Goal: Information Seeking & Learning: Learn about a topic

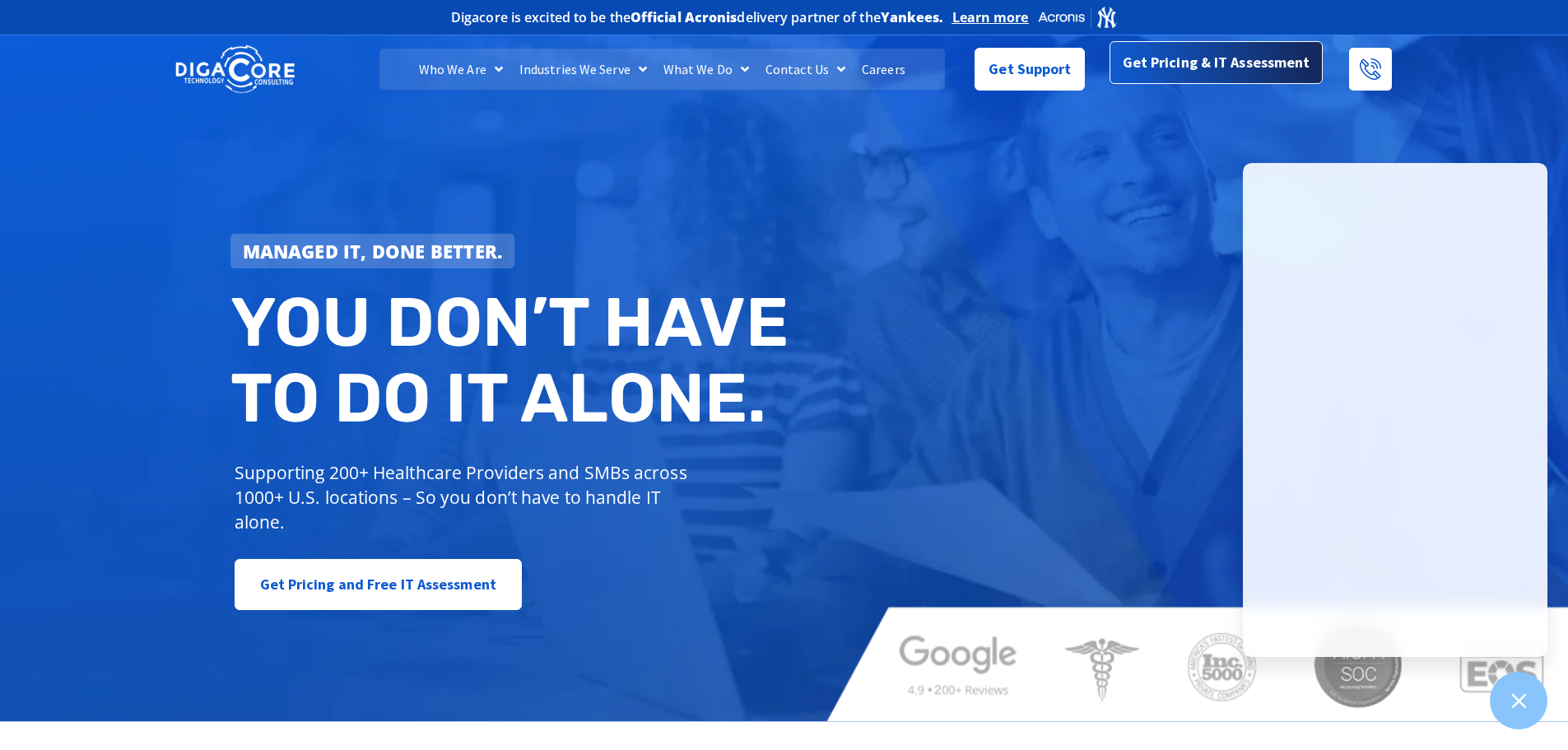
click at [1215, 68] on span "Get Pricing & IT Assessment" at bounding box center [1217, 62] width 187 height 33
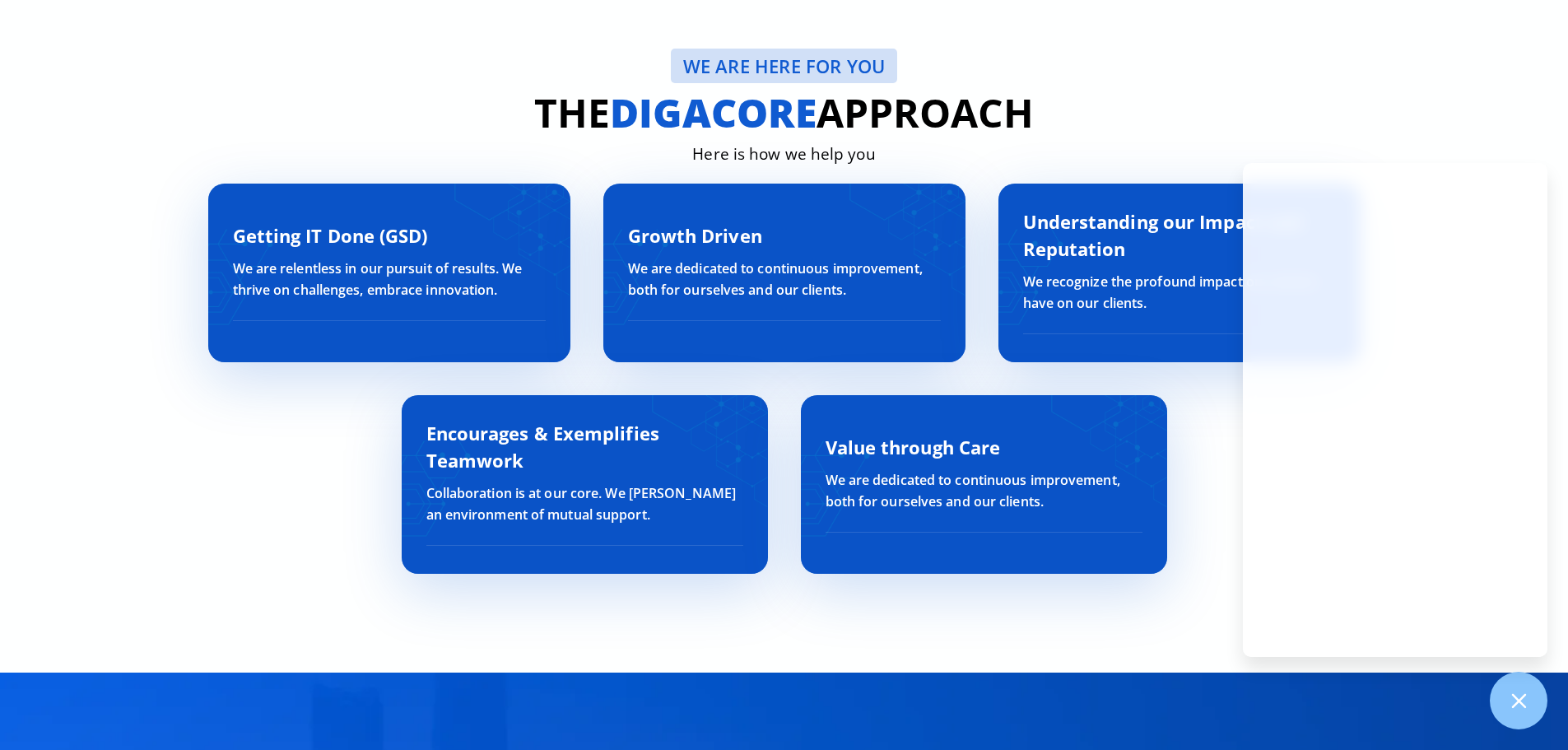
scroll to position [5599, 0]
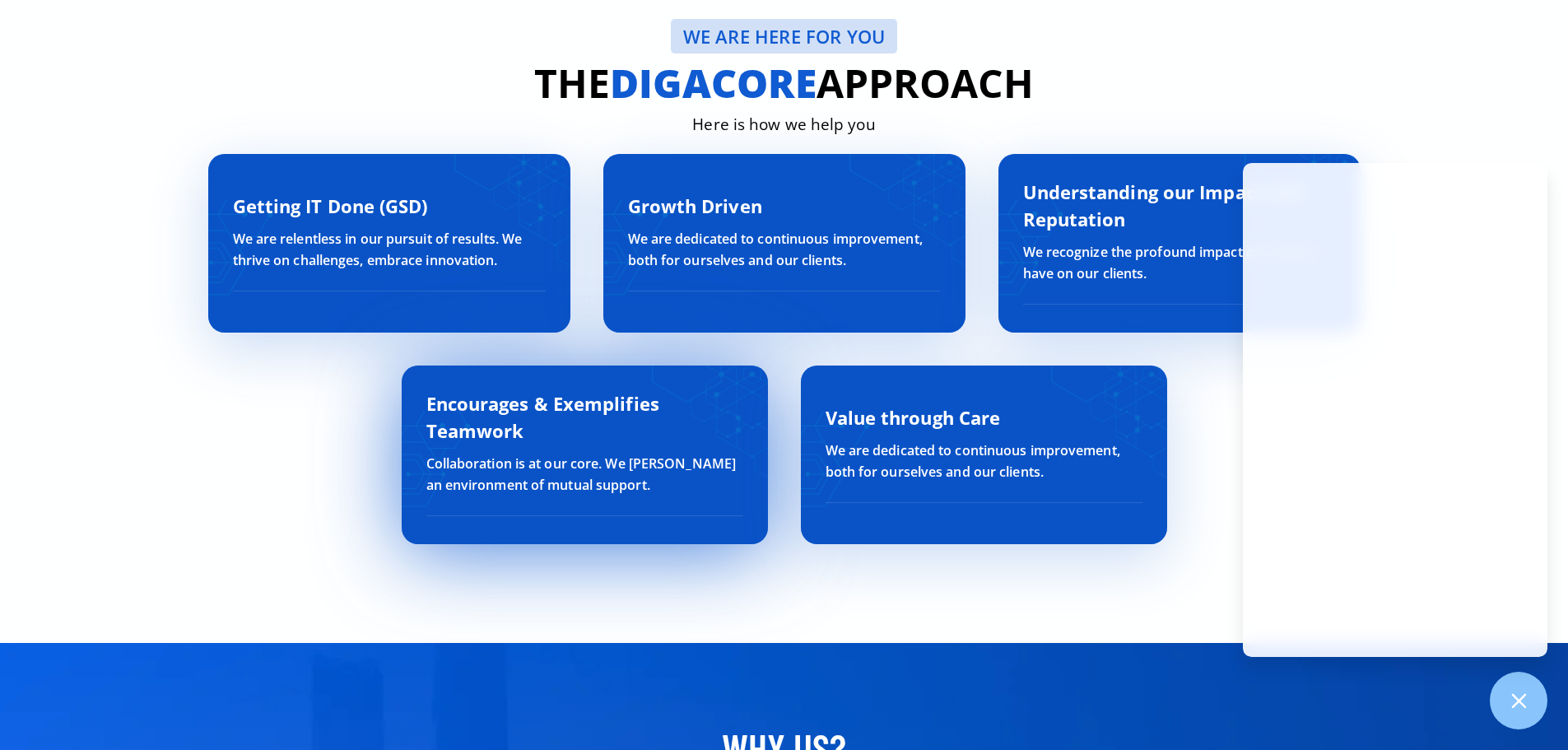
click at [572, 437] on h3 "Encourages & Exemplifies Teamwork" at bounding box center [585, 418] width 317 height 55
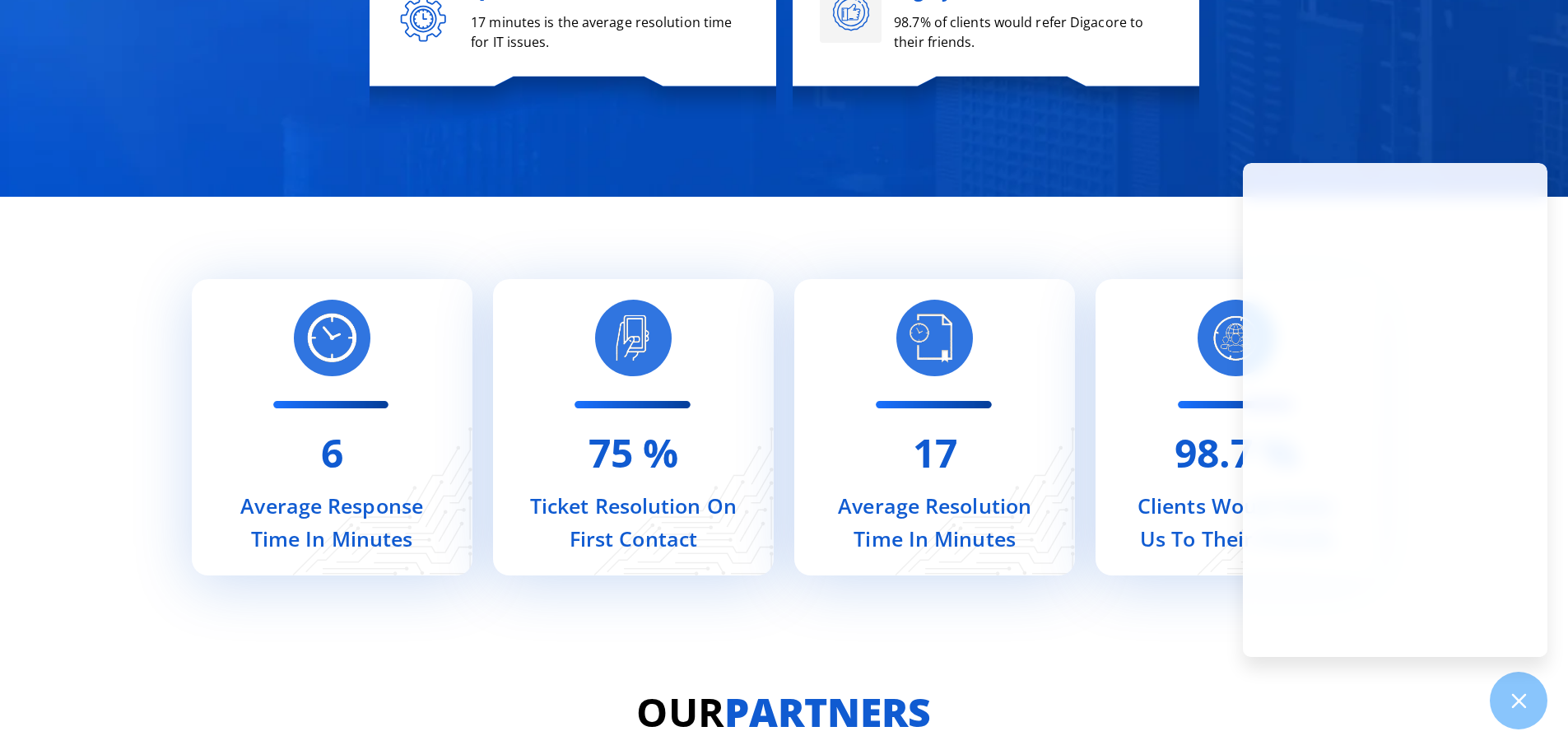
scroll to position [6669, 0]
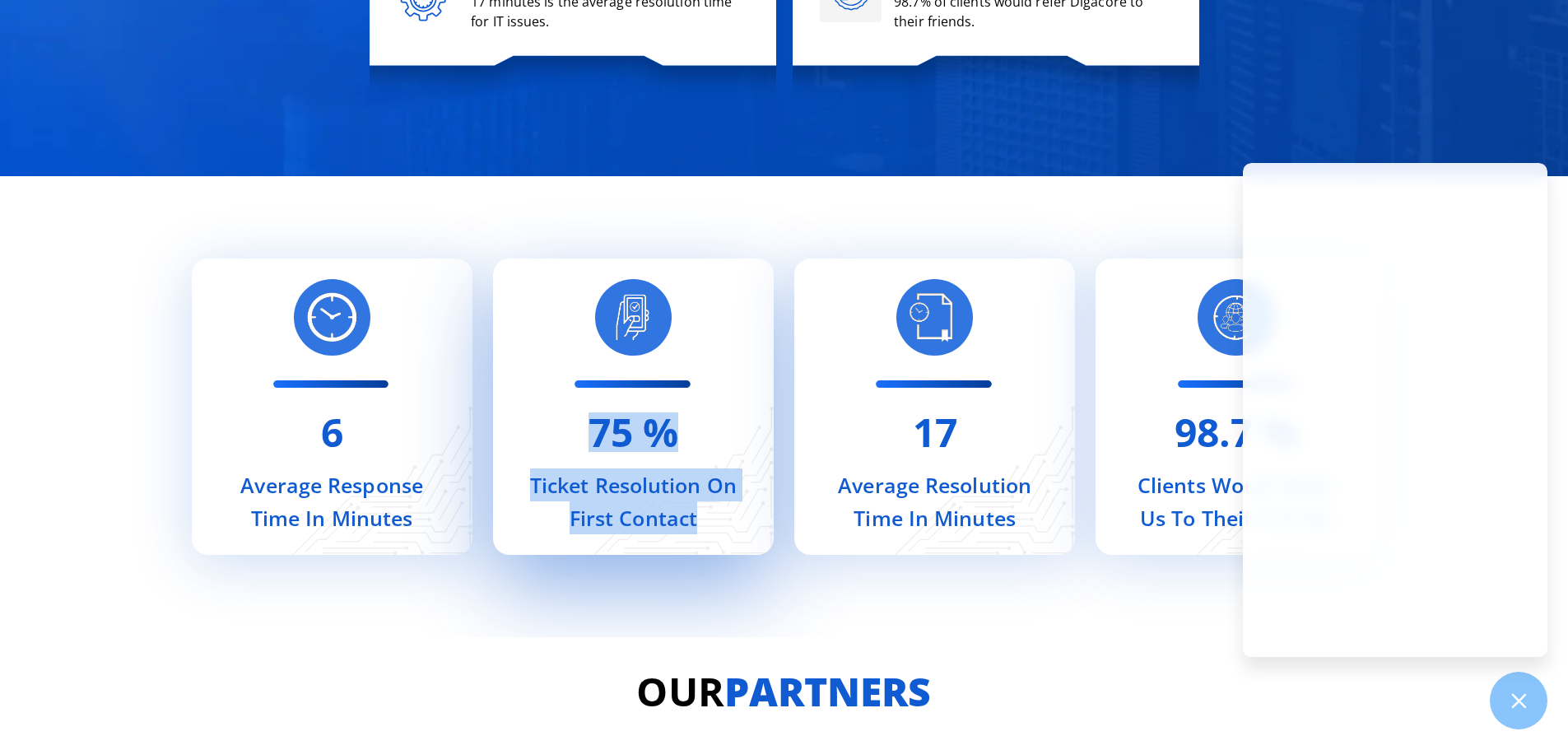
drag, startPoint x: 595, startPoint y: 436, endPoint x: 718, endPoint y: 530, distance: 154.8
click at [718, 530] on div "75 % Ticket Resolution On First Contact" at bounding box center [633, 407] width 280 height 297
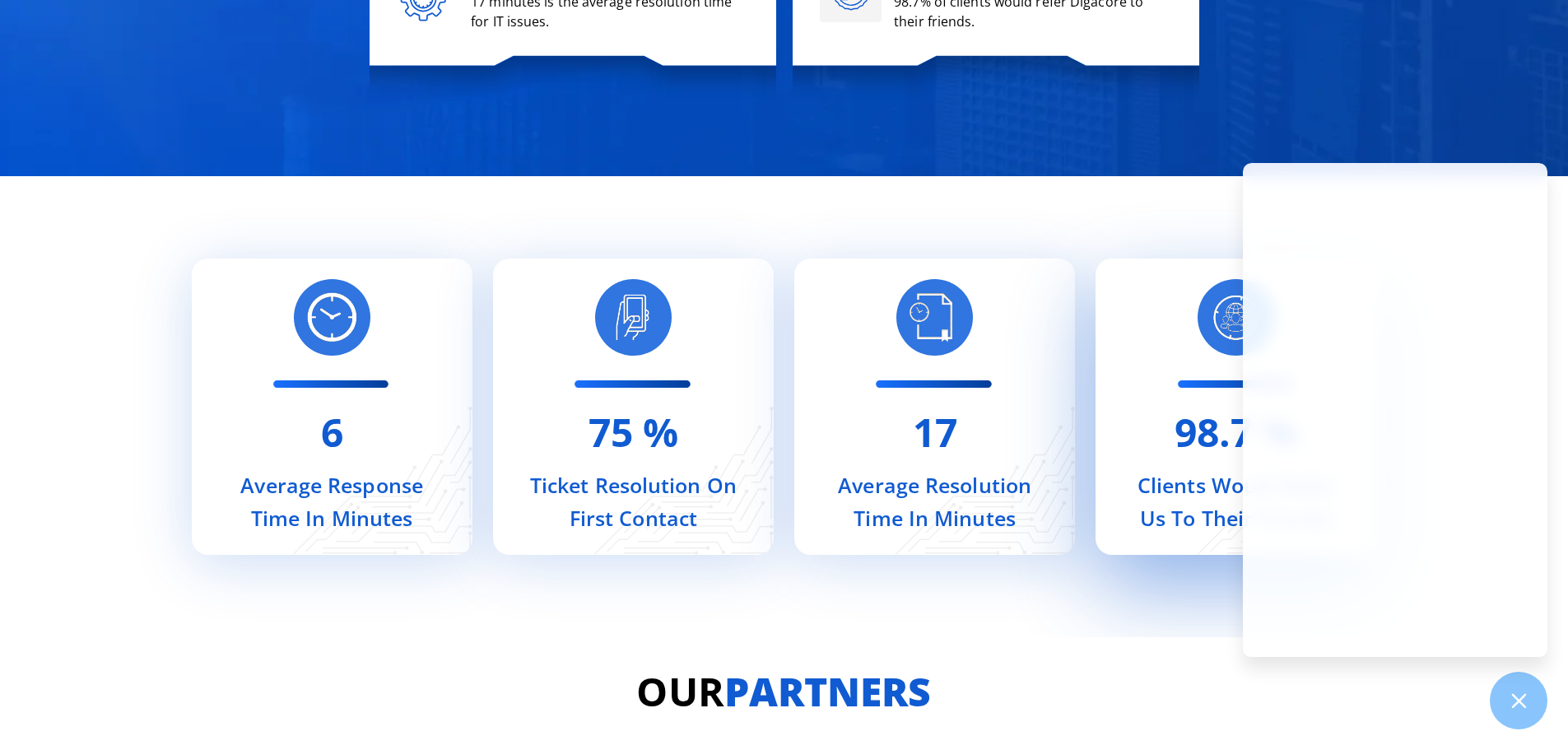
click at [1174, 346] on div "98.7 % Clients Would Refer Us To Their Friends" at bounding box center [1236, 407] width 280 height 297
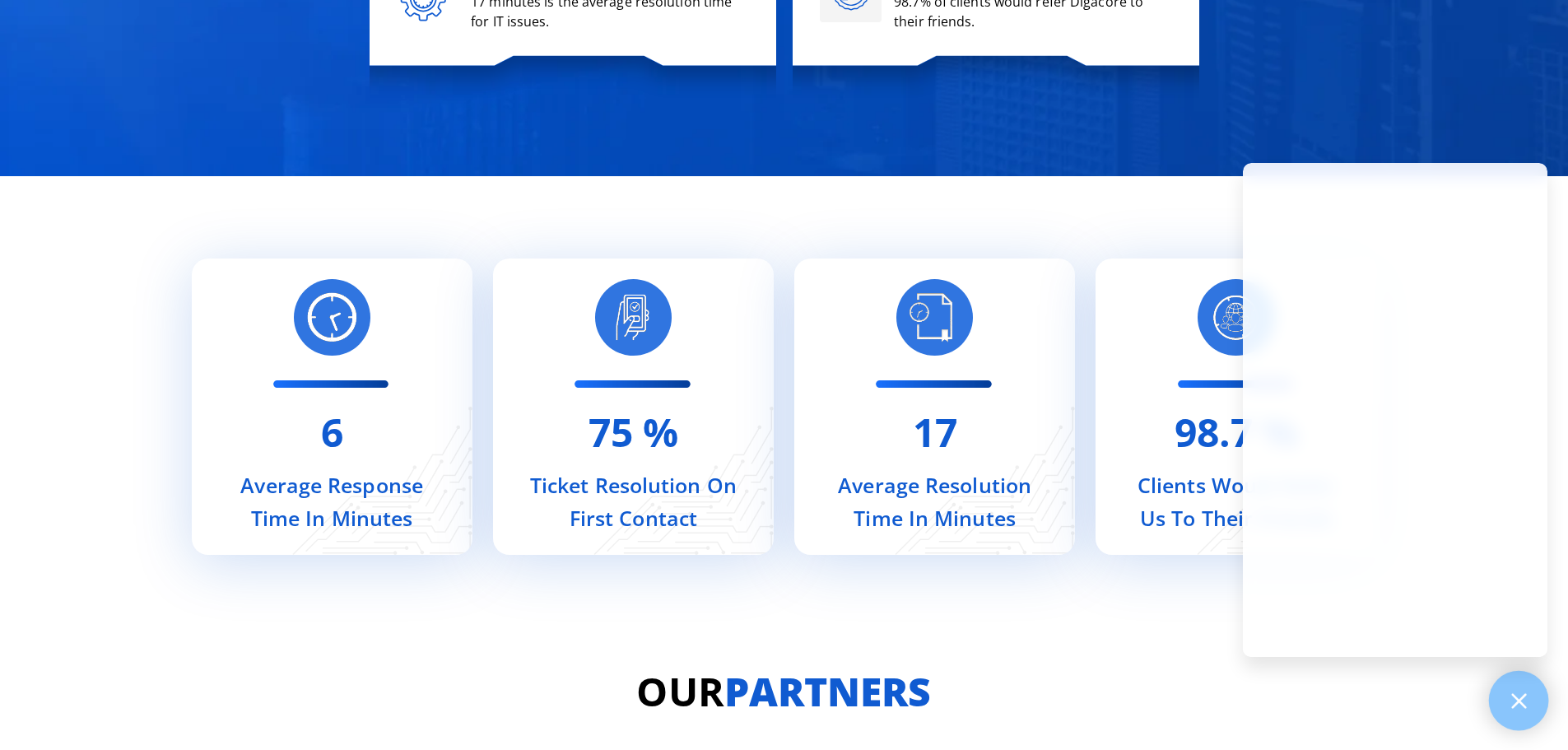
click at [1513, 695] on icon at bounding box center [1519, 700] width 14 height 14
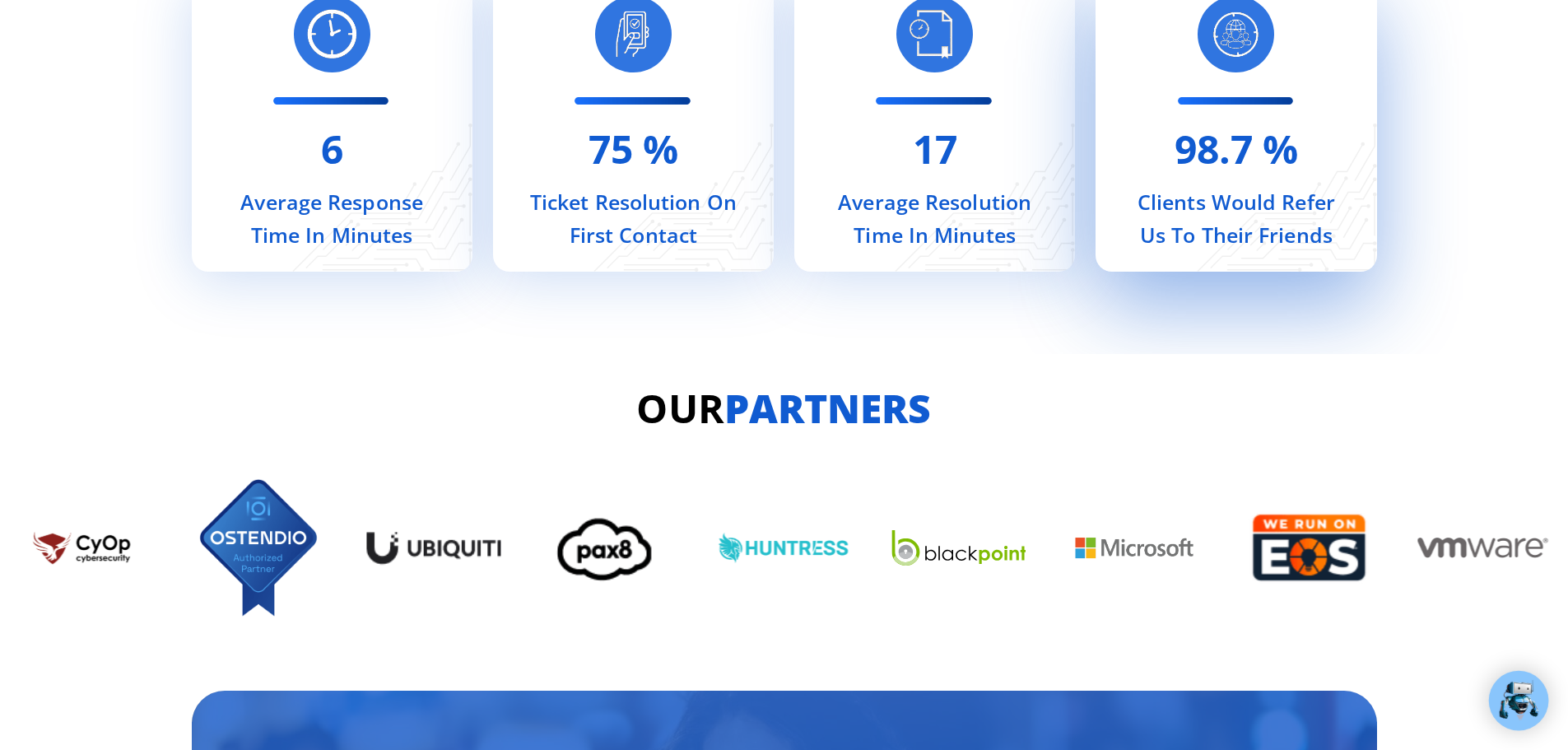
scroll to position [6998, 0]
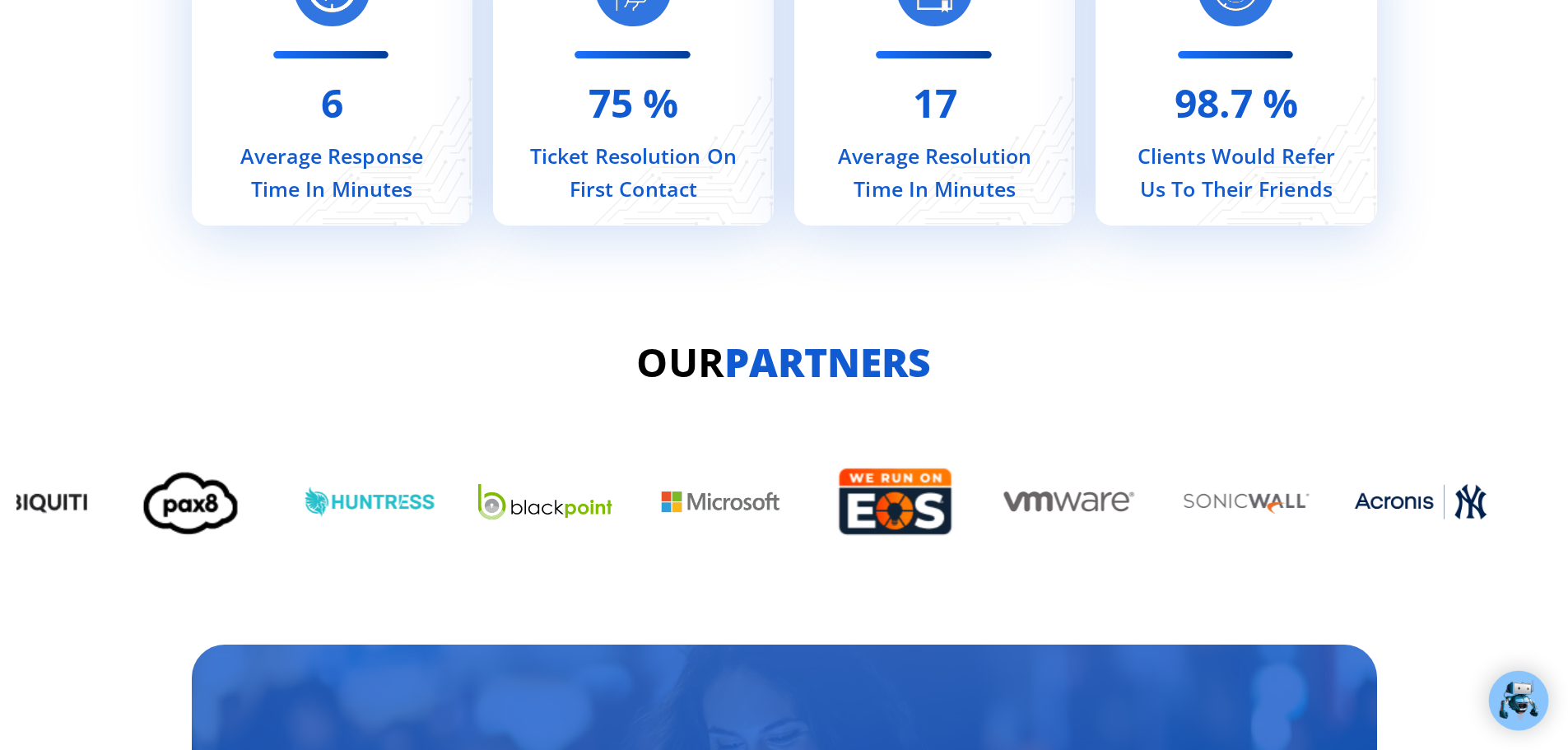
click at [680, 513] on img "5 / 13" at bounding box center [720, 501] width 134 height 33
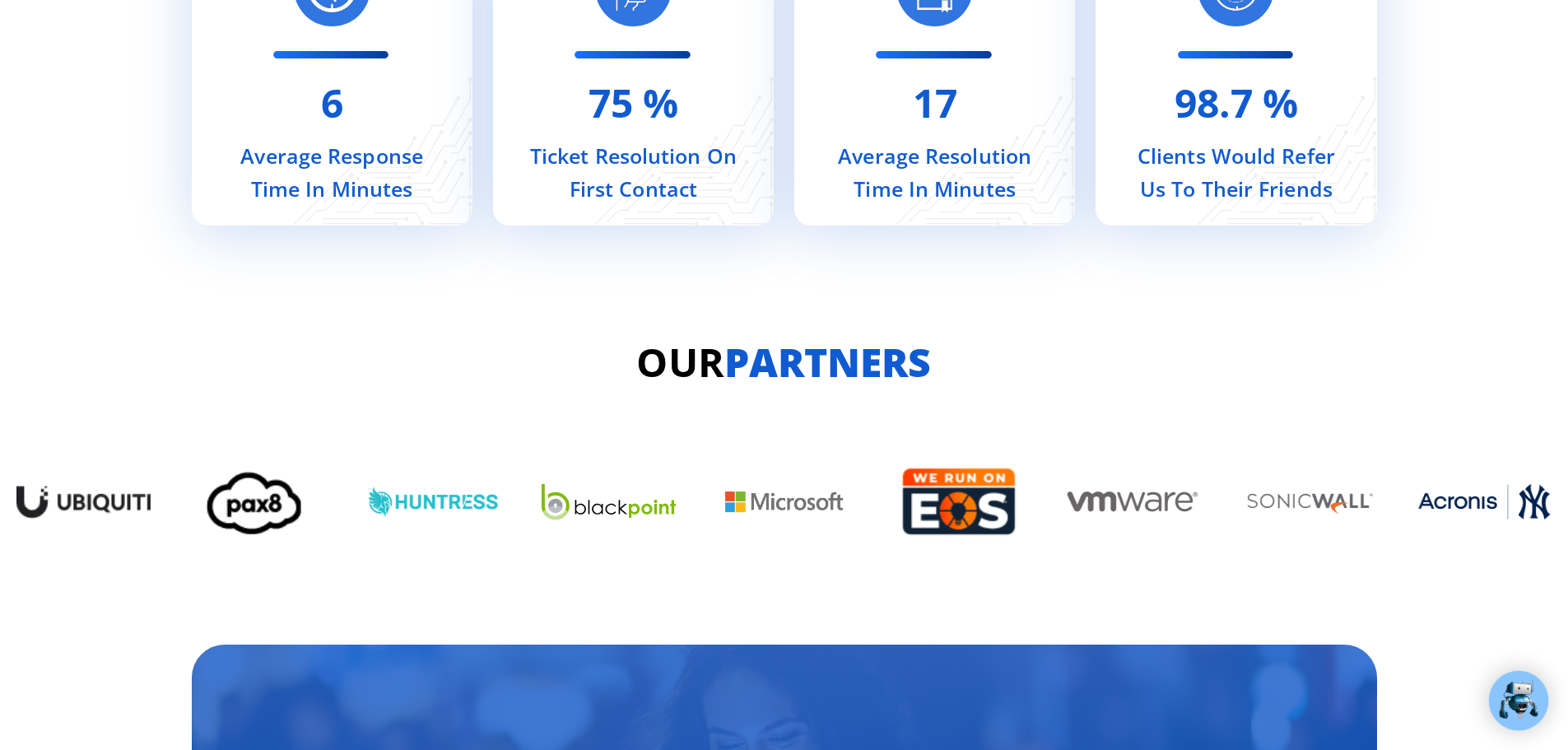
drag, startPoint x: 1332, startPoint y: 503, endPoint x: 776, endPoint y: 524, distance: 556.4
click at [776, 524] on div "Image Carousel" at bounding box center [784, 501] width 1536 height 154
drag, startPoint x: 1367, startPoint y: 502, endPoint x: 842, endPoint y: 523, distance: 525.4
click at [842, 523] on div "Image Carousel" at bounding box center [784, 501] width 1536 height 154
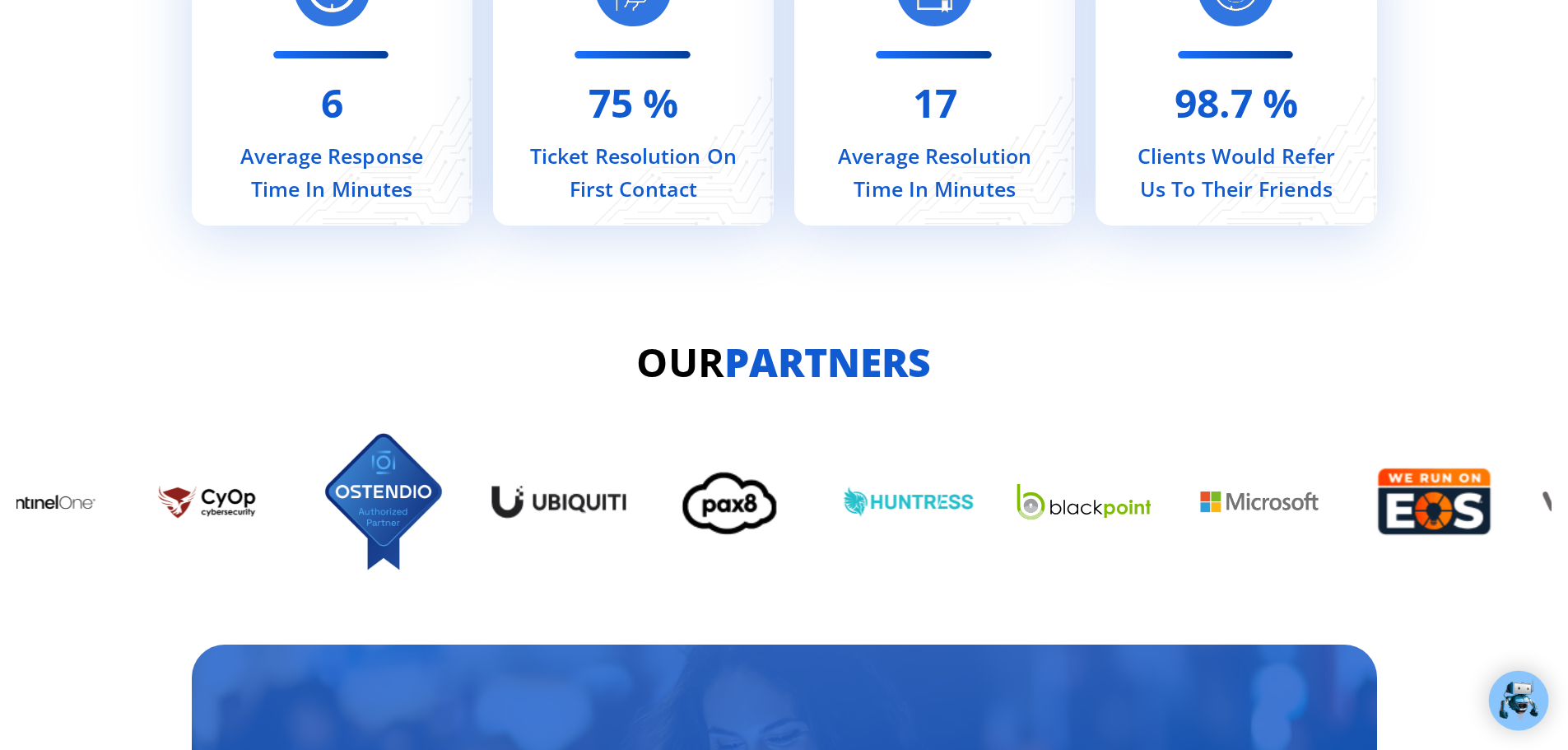
click at [1245, 521] on div "Image Carousel" at bounding box center [784, 501] width 1536 height 154
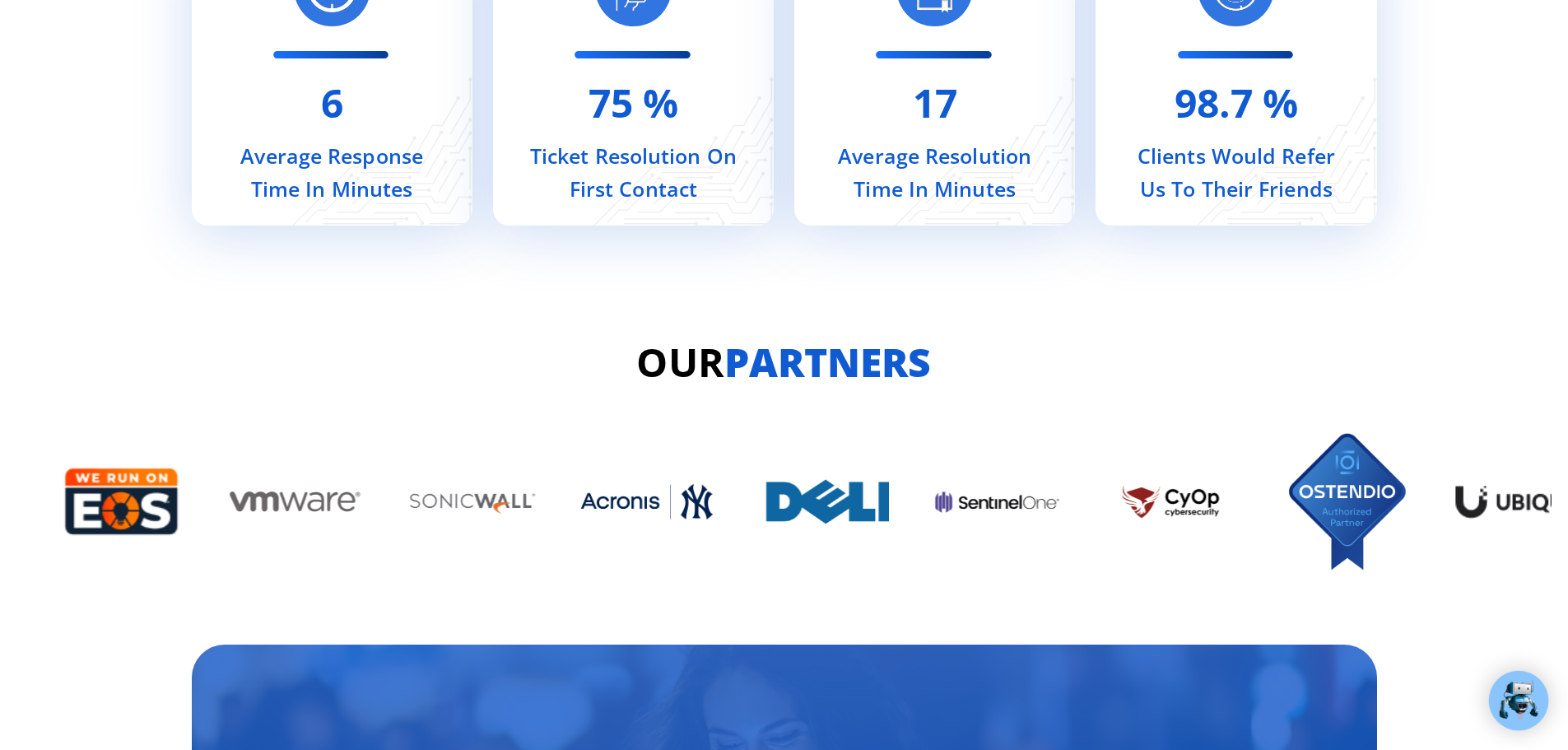
click at [646, 459] on div "Image Carousel" at bounding box center [784, 501] width 1536 height 154
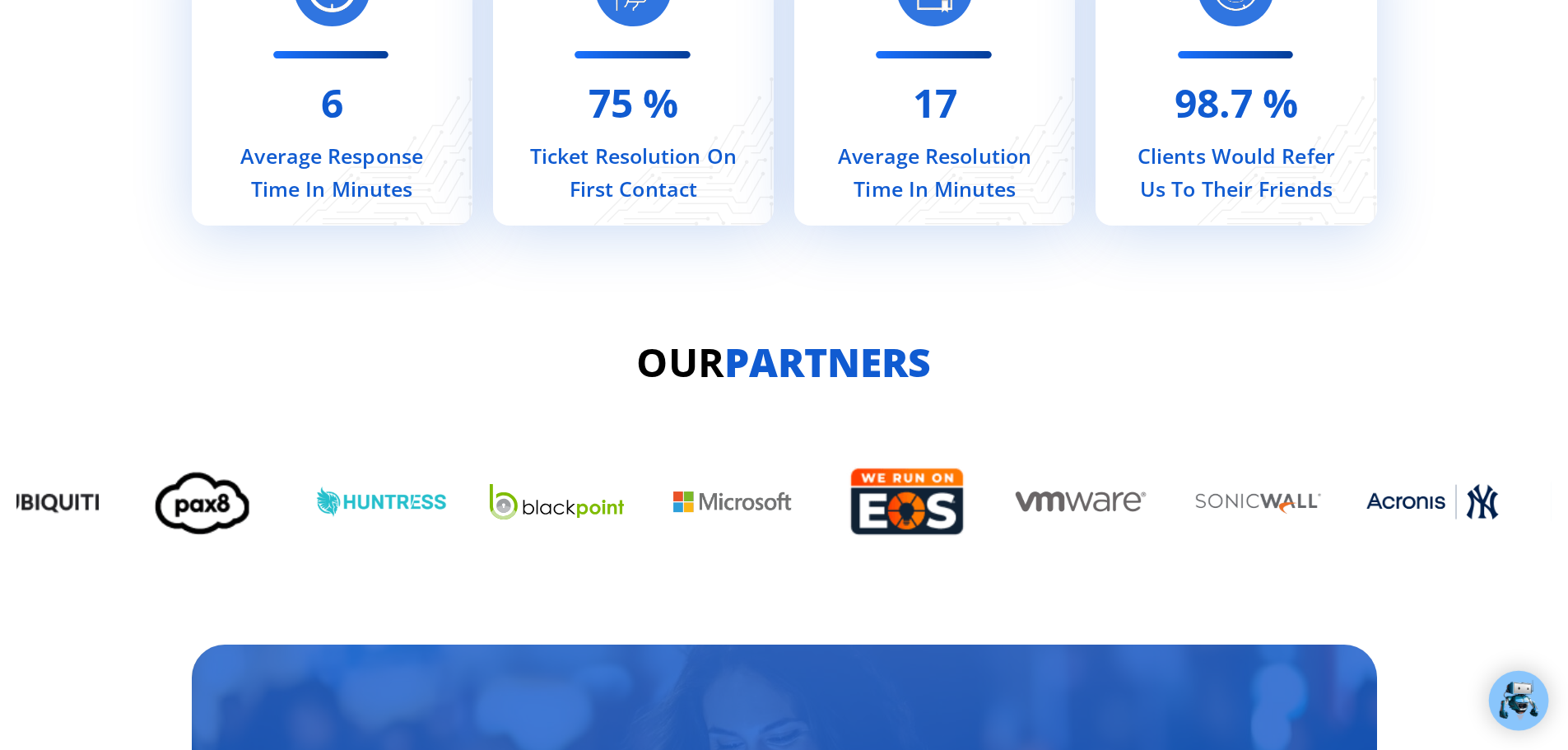
click at [1150, 499] on img "7 / 13" at bounding box center [1081, 501] width 134 height 40
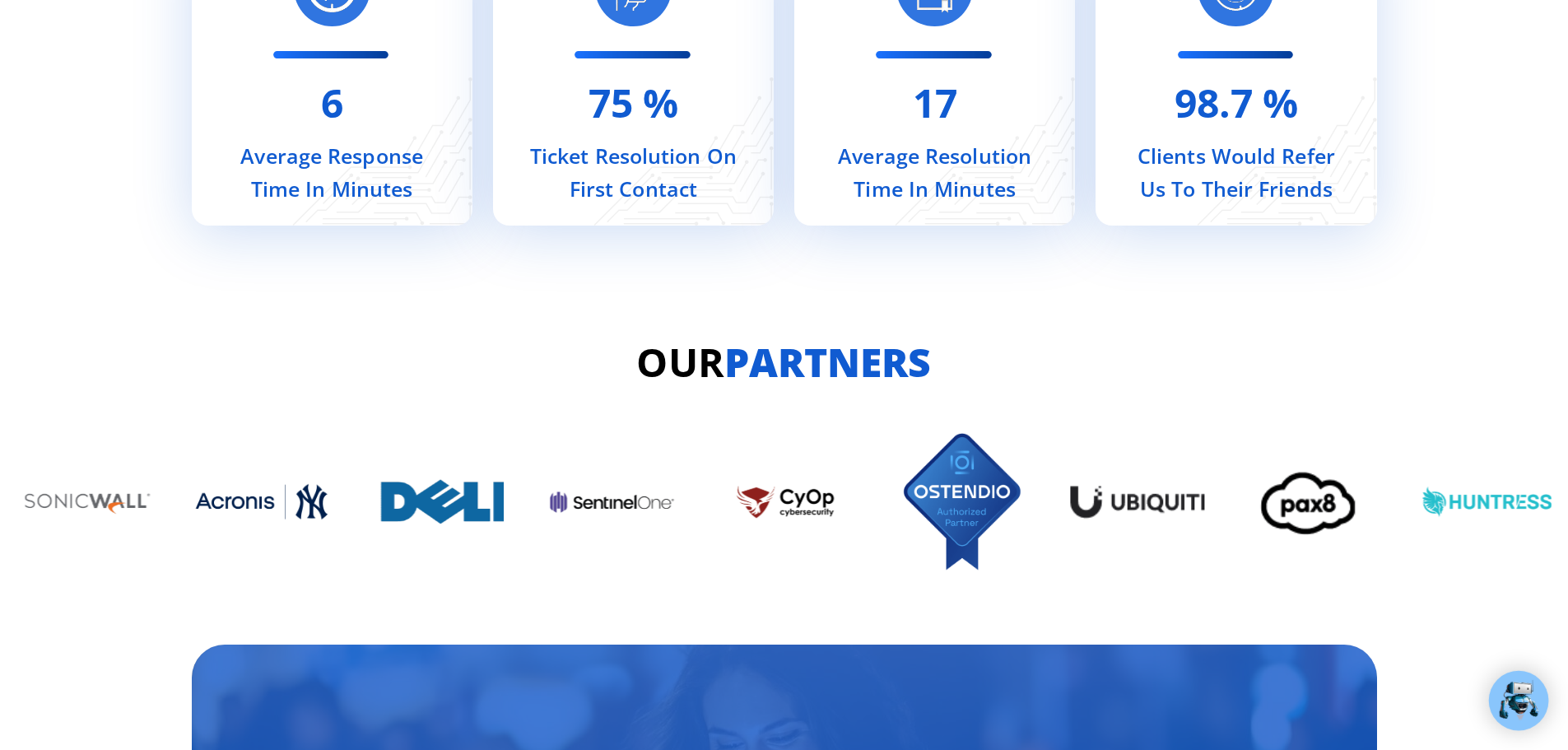
click at [1323, 464] on img "2 / 13" at bounding box center [1312, 501] width 134 height 76
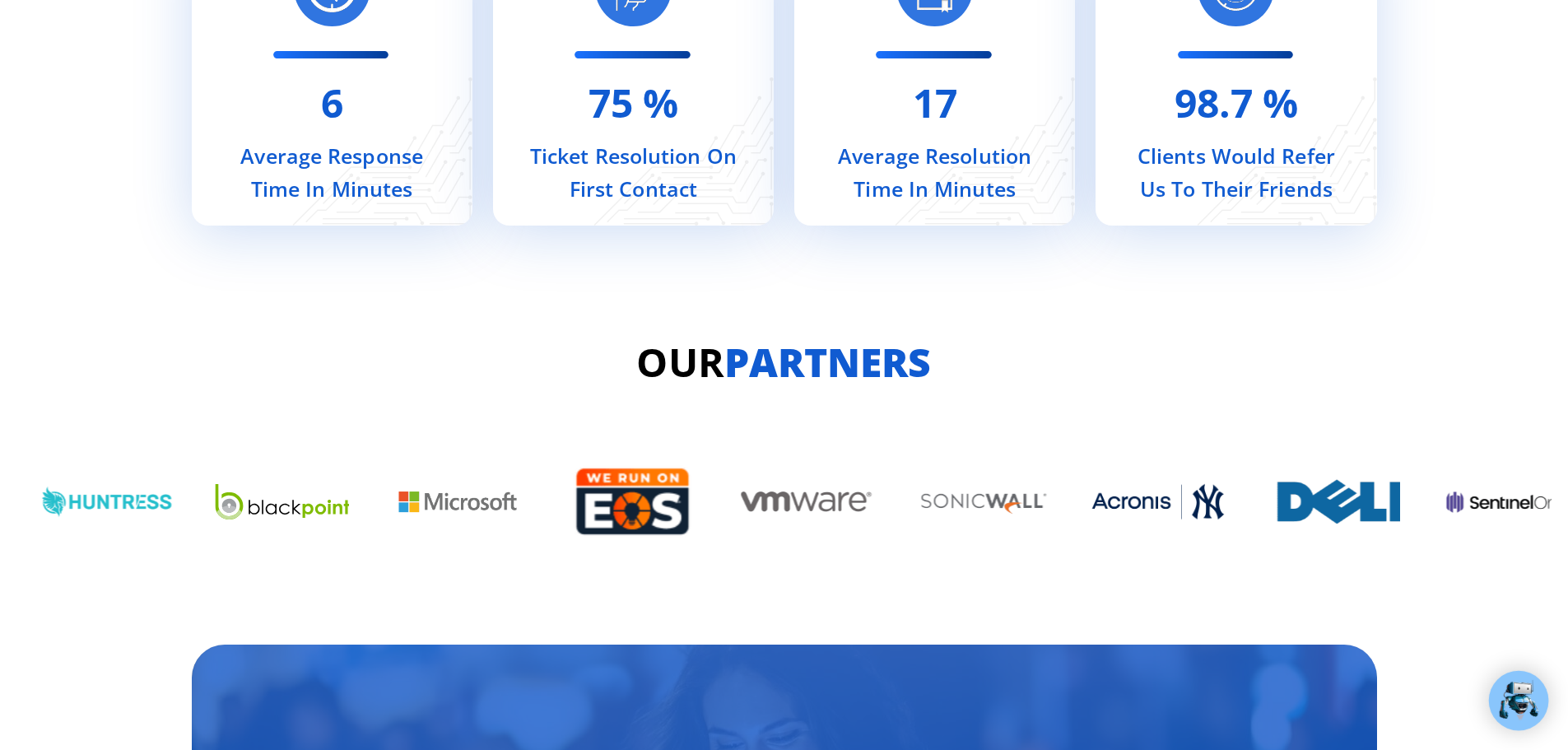
click at [1283, 424] on div "Image Carousel" at bounding box center [784, 501] width 1536 height 154
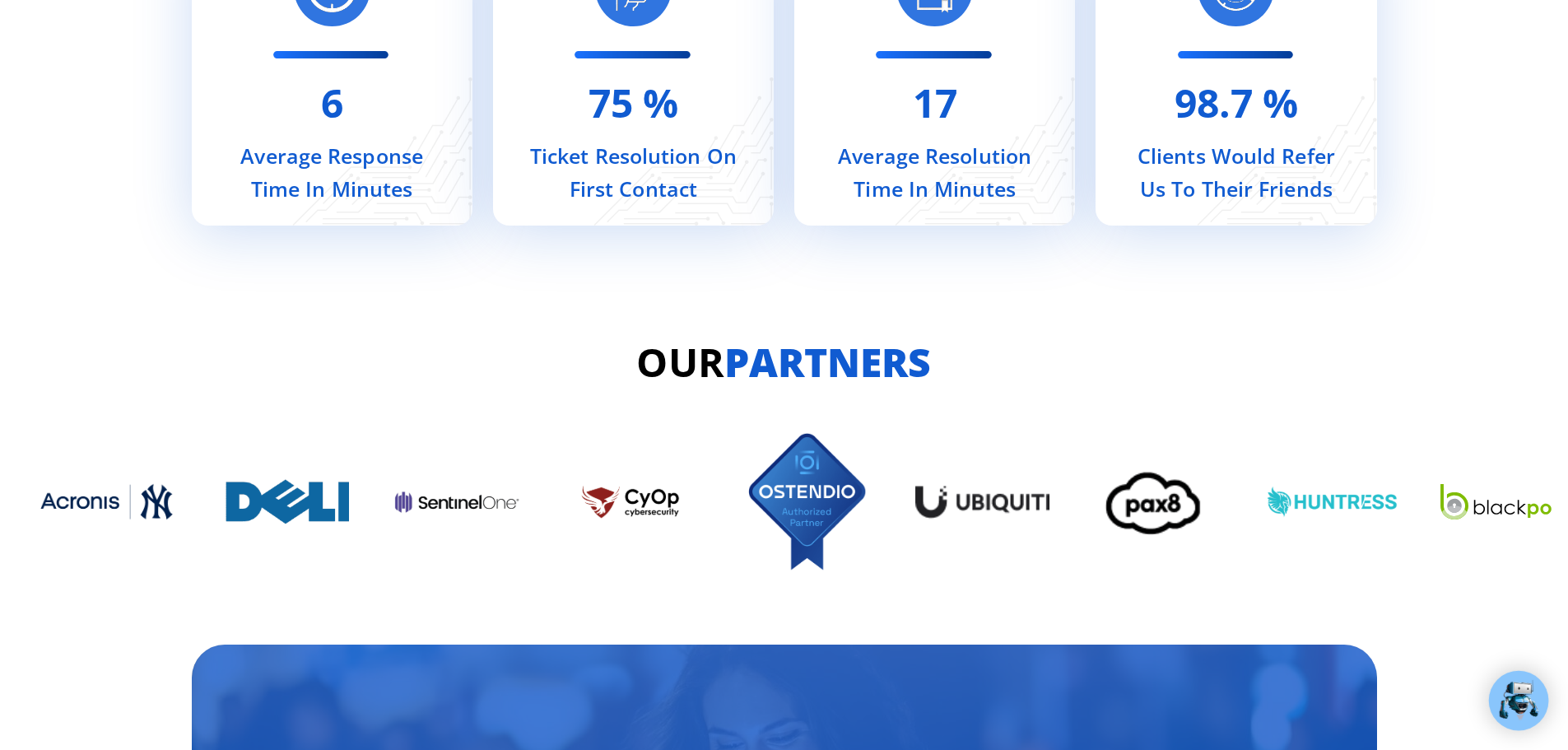
click at [1200, 450] on div "Image Carousel" at bounding box center [784, 501] width 1536 height 154
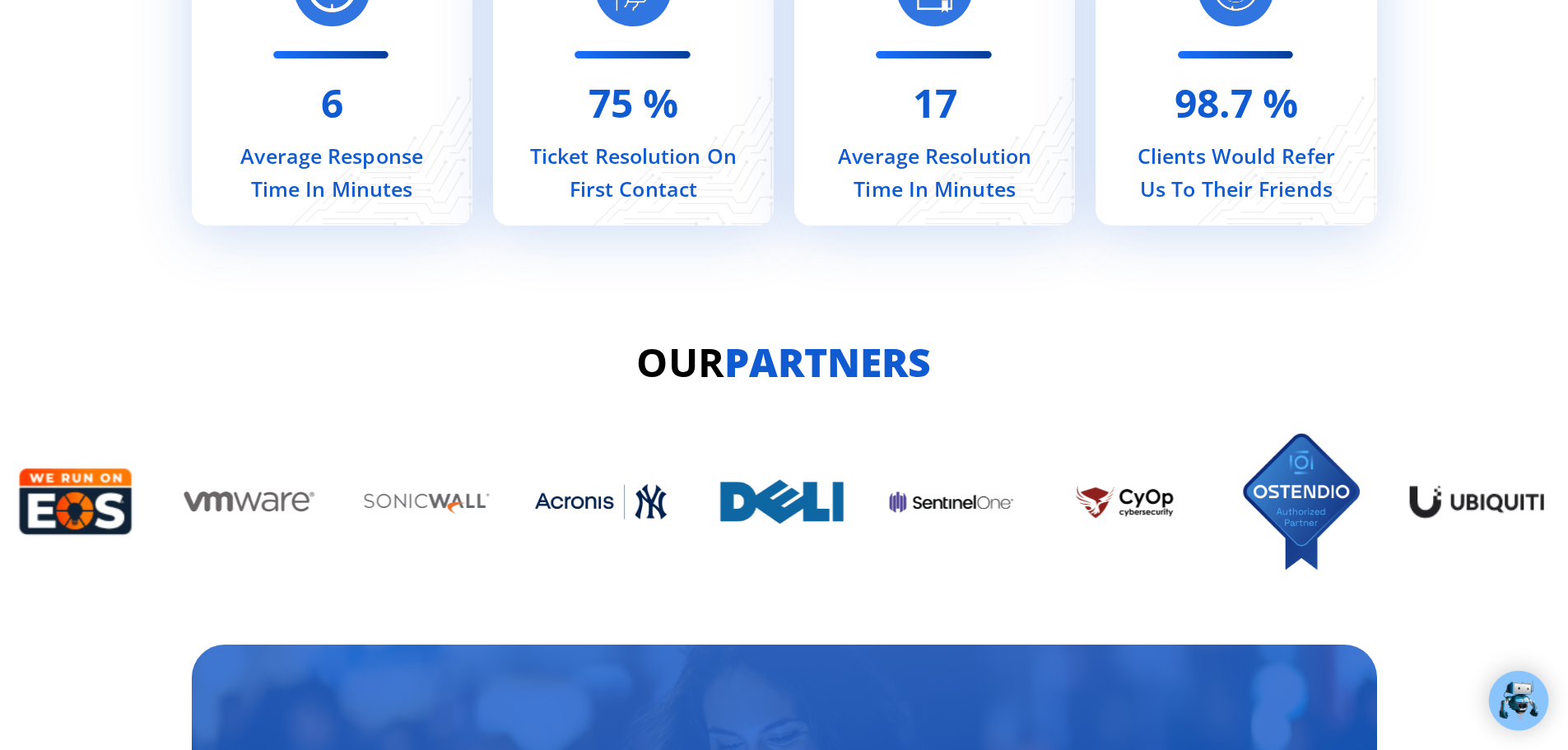
click at [1086, 466] on div "Image Carousel" at bounding box center [784, 501] width 1536 height 154
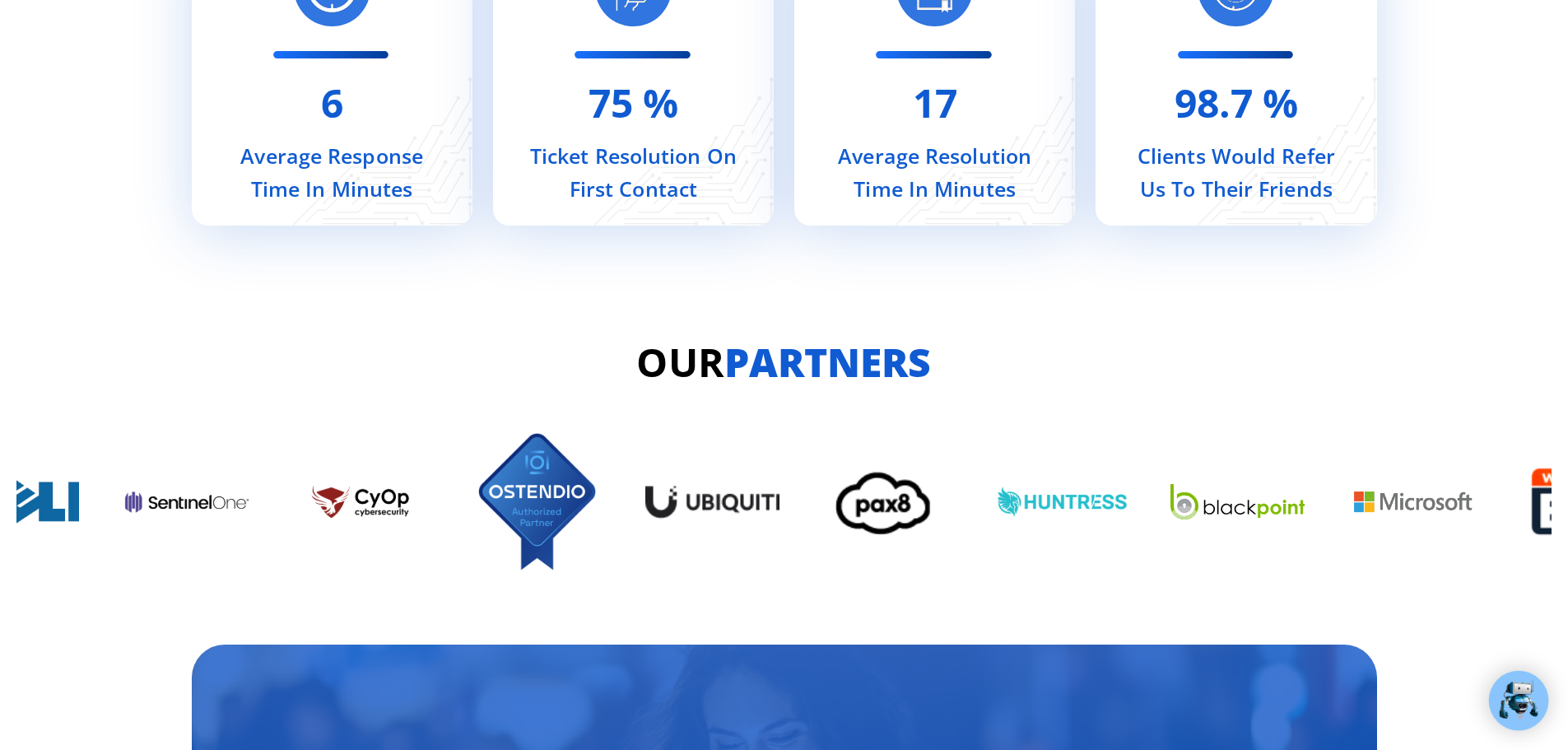
click at [1231, 428] on div "Image Carousel" at bounding box center [784, 501] width 1536 height 154
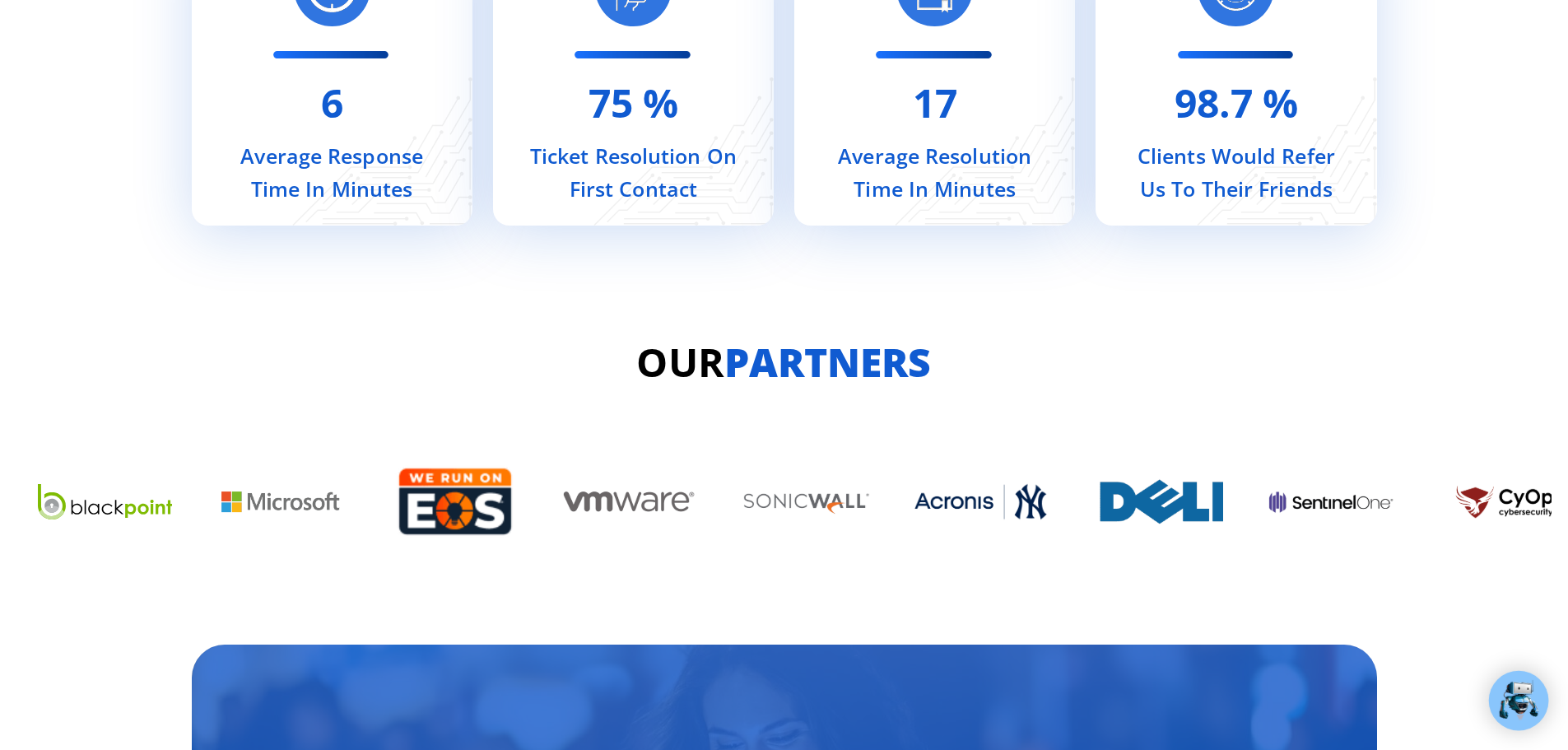
click at [1206, 460] on div "Image Carousel" at bounding box center [784, 501] width 1536 height 154
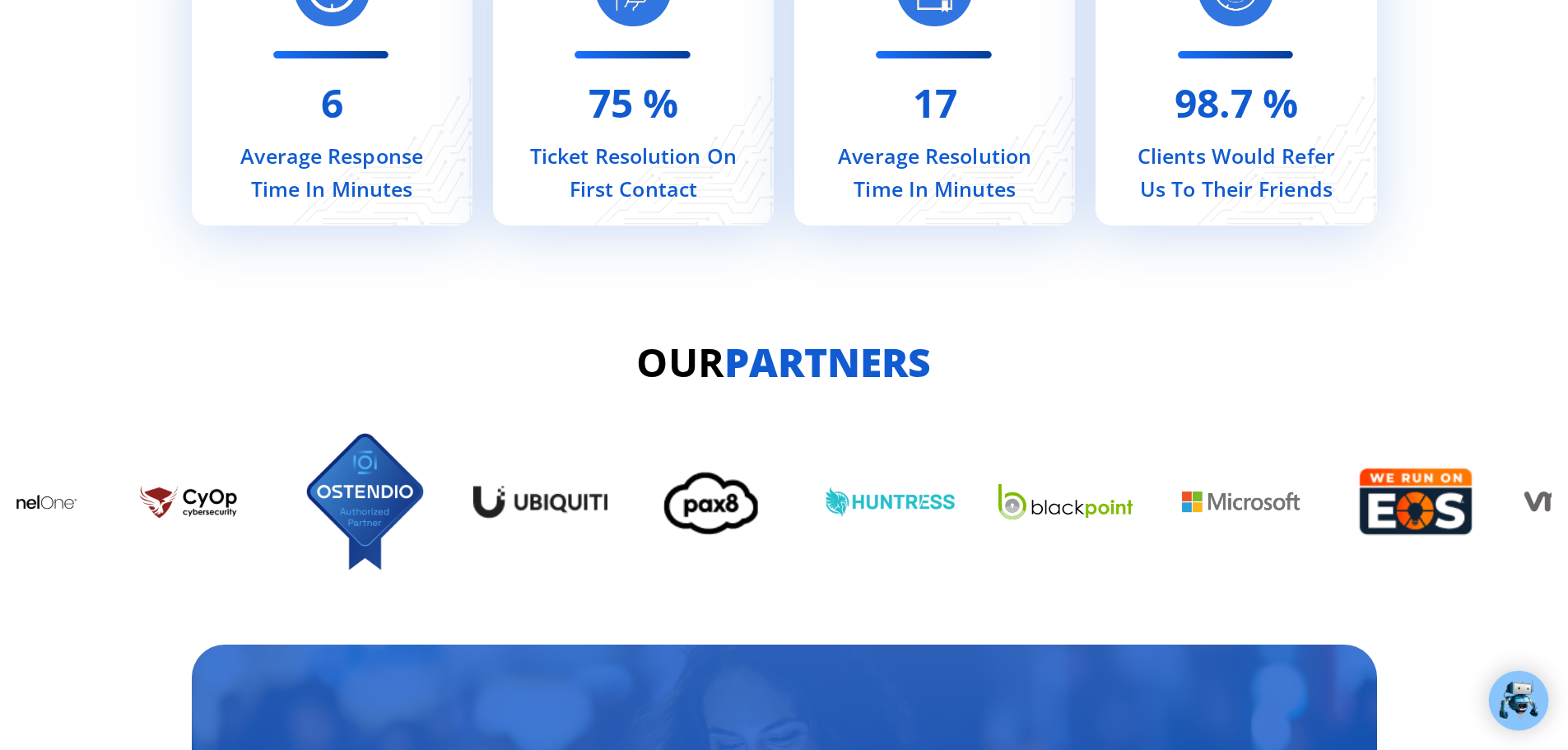
click at [1110, 470] on div "Image Carousel" at bounding box center [784, 501] width 1536 height 154
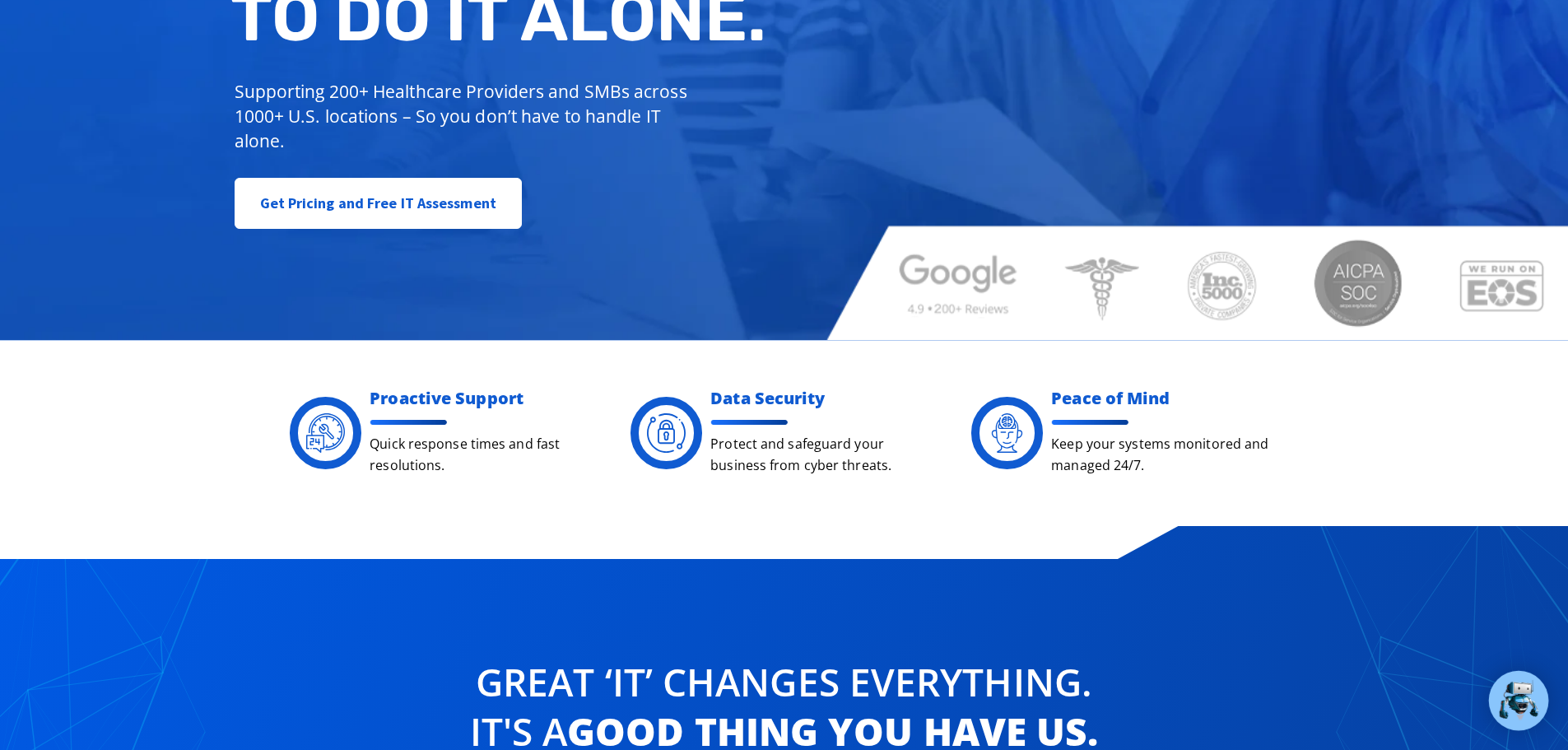
scroll to position [0, 0]
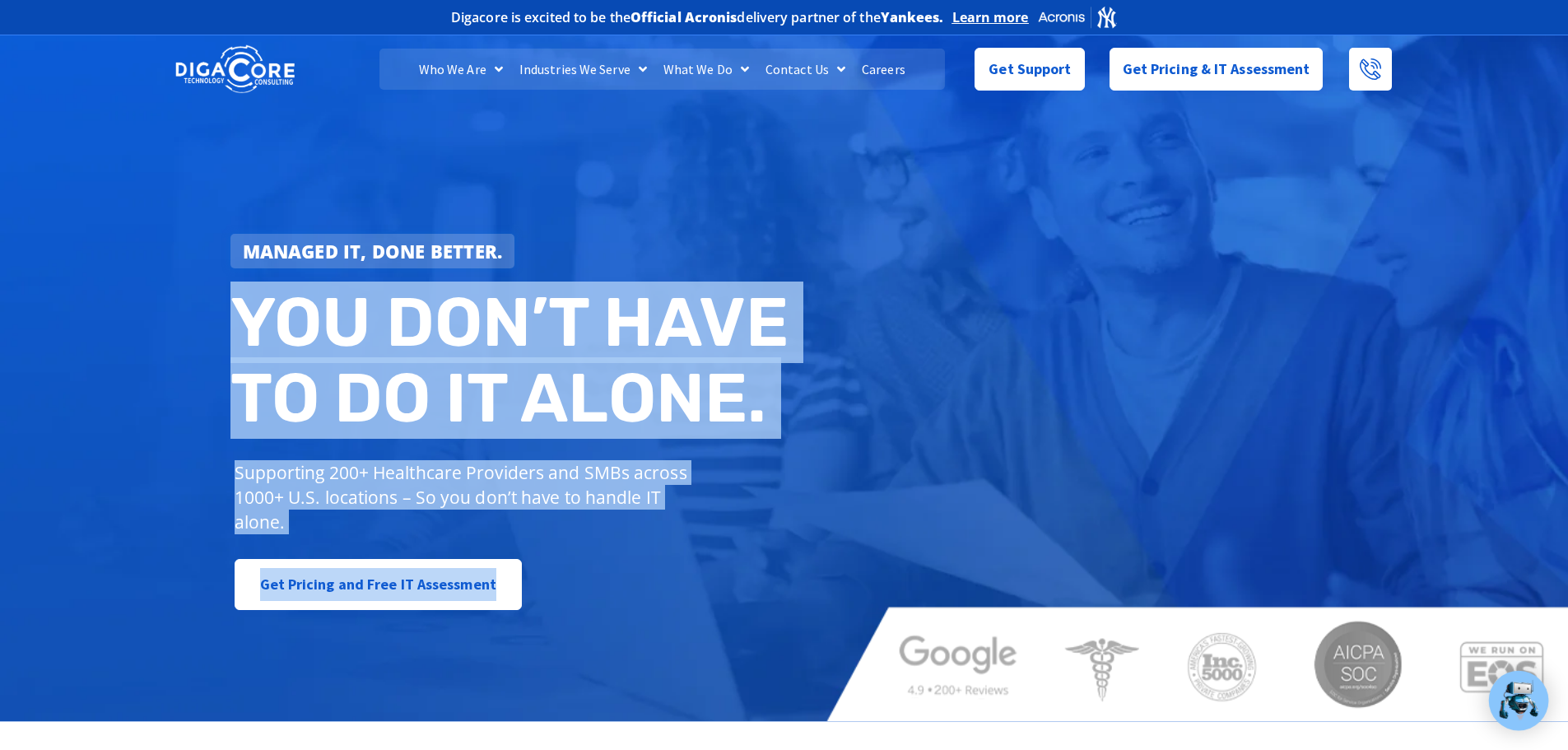
drag, startPoint x: 238, startPoint y: 320, endPoint x: 672, endPoint y: 566, distance: 498.9
click at [672, 566] on div "Managed IT, done better. You don’t have to do IT alone. Supporting 200+ Healthc…" at bounding box center [514, 422] width 583 height 393
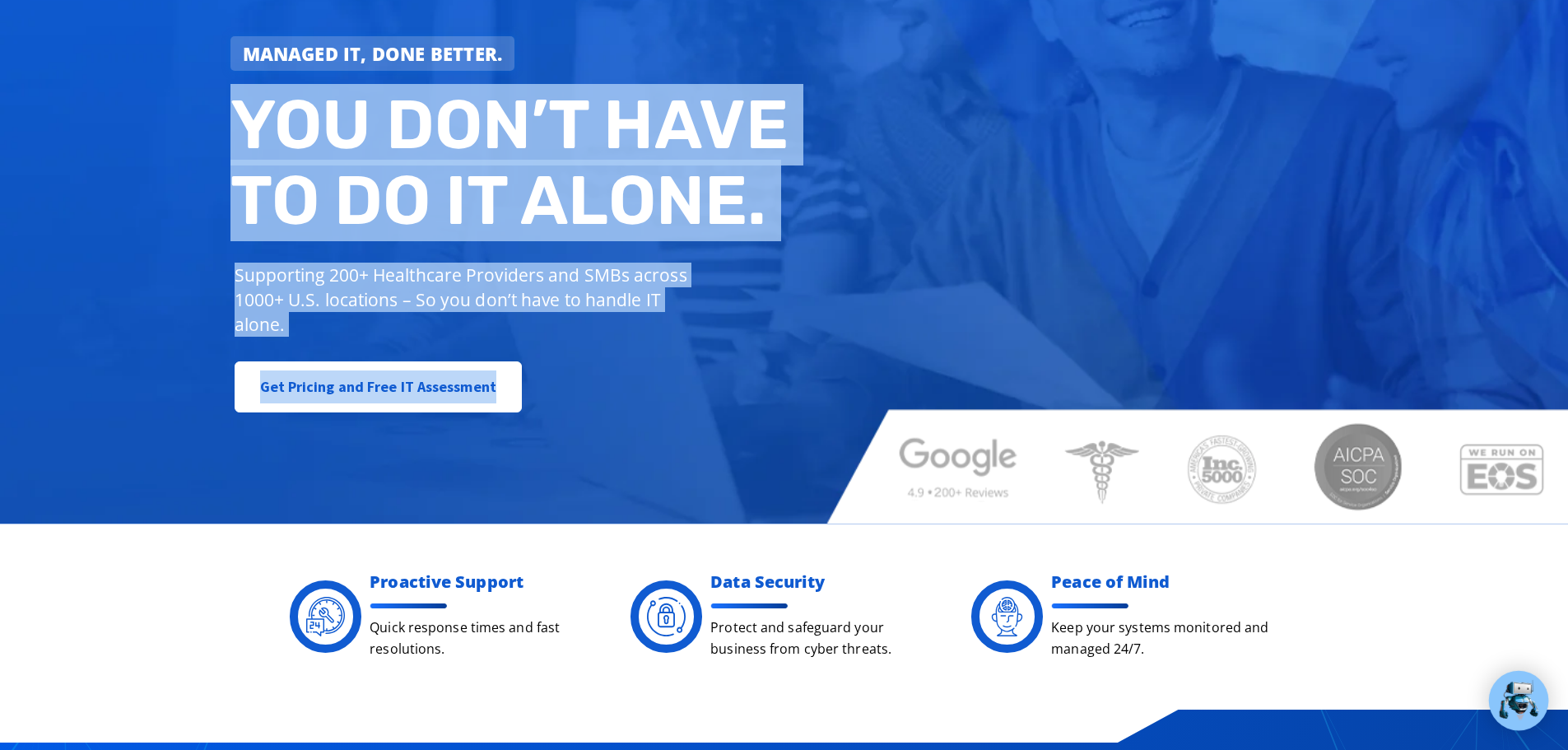
scroll to position [329, 0]
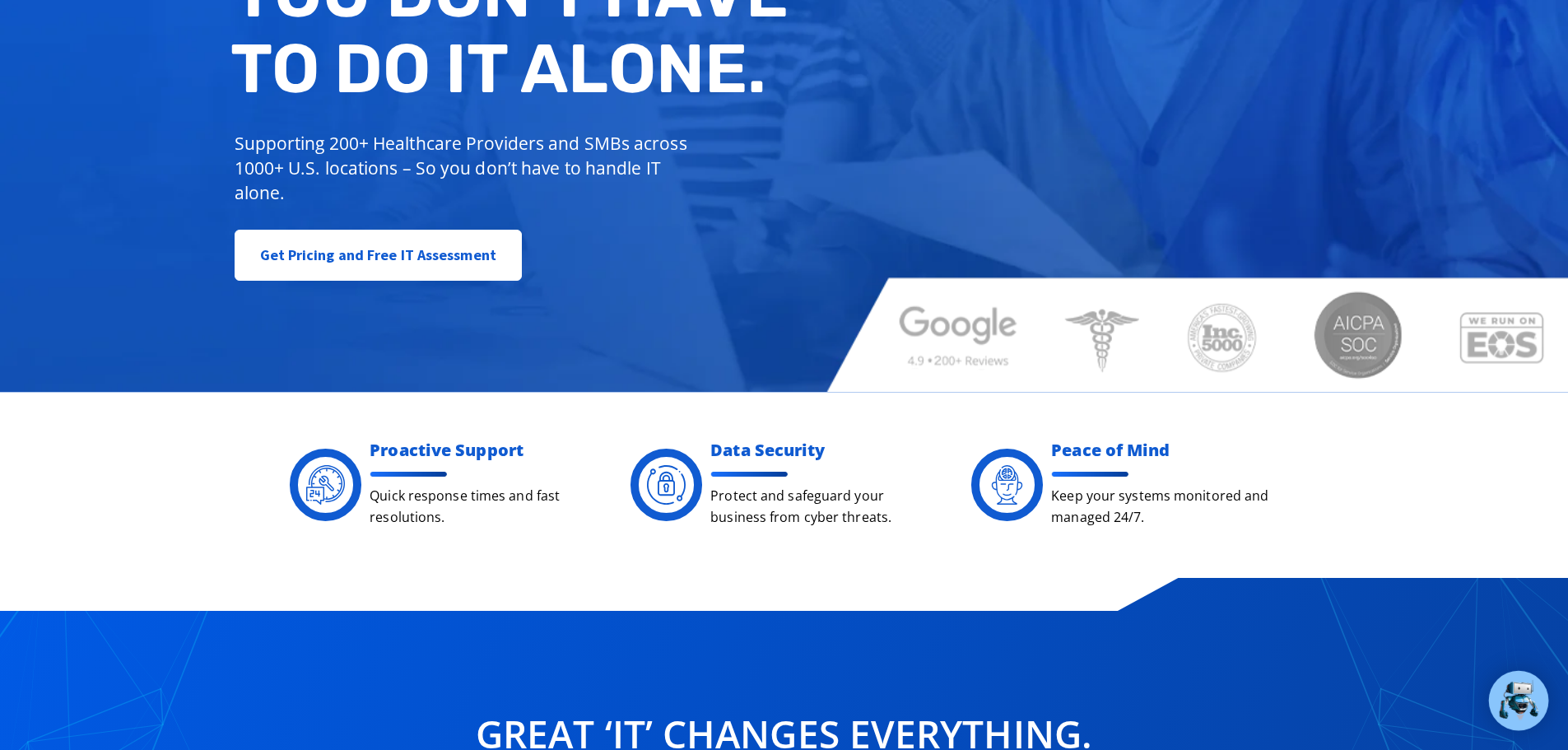
drag, startPoint x: 902, startPoint y: 325, endPoint x: 962, endPoint y: 389, distance: 87.7
click at [962, 389] on div "Managed IT, done better. You don’t have to do IT alone. Supporting 200+ Healthc…" at bounding box center [784, 47] width 1568 height 690
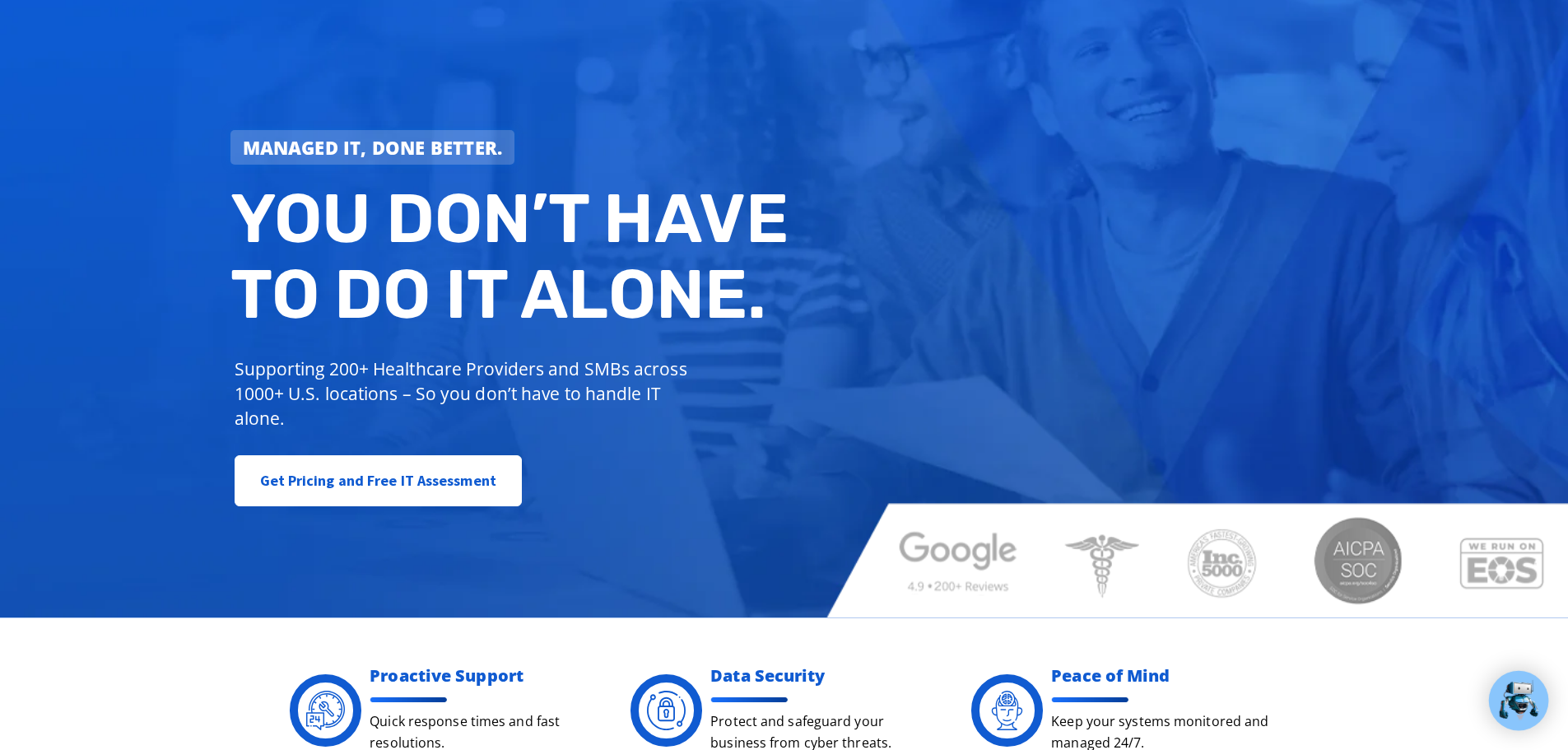
scroll to position [46, 0]
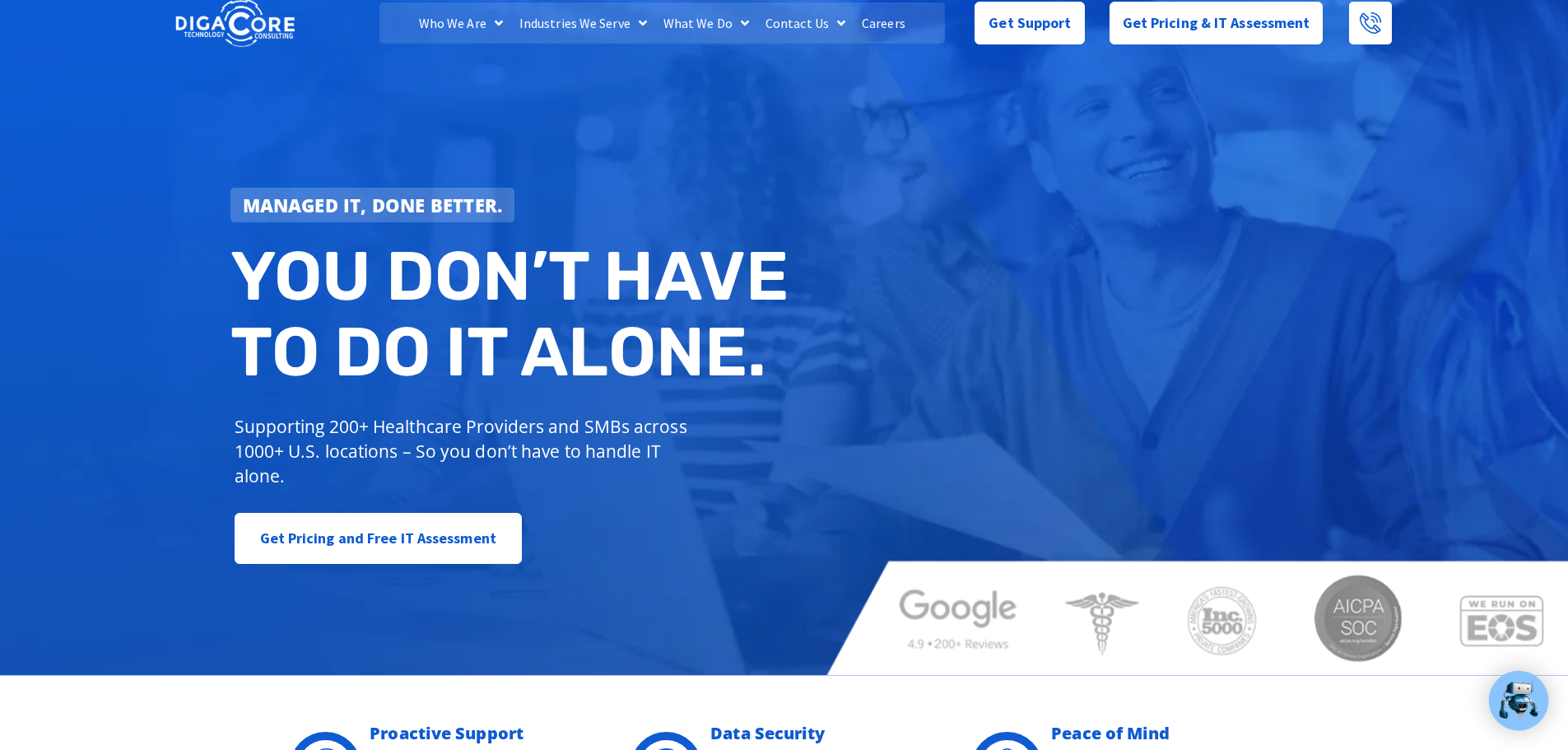
drag, startPoint x: 1162, startPoint y: 513, endPoint x: 197, endPoint y: 244, distance: 1001.8
click at [197, 244] on div "Managed IT, done better. You don’t have to do IT alone. Supporting 200+ Healthc…" at bounding box center [784, 331] width 1568 height 690
click at [791, 211] on div "Managed IT, done better." at bounding box center [513, 205] width 567 height 35
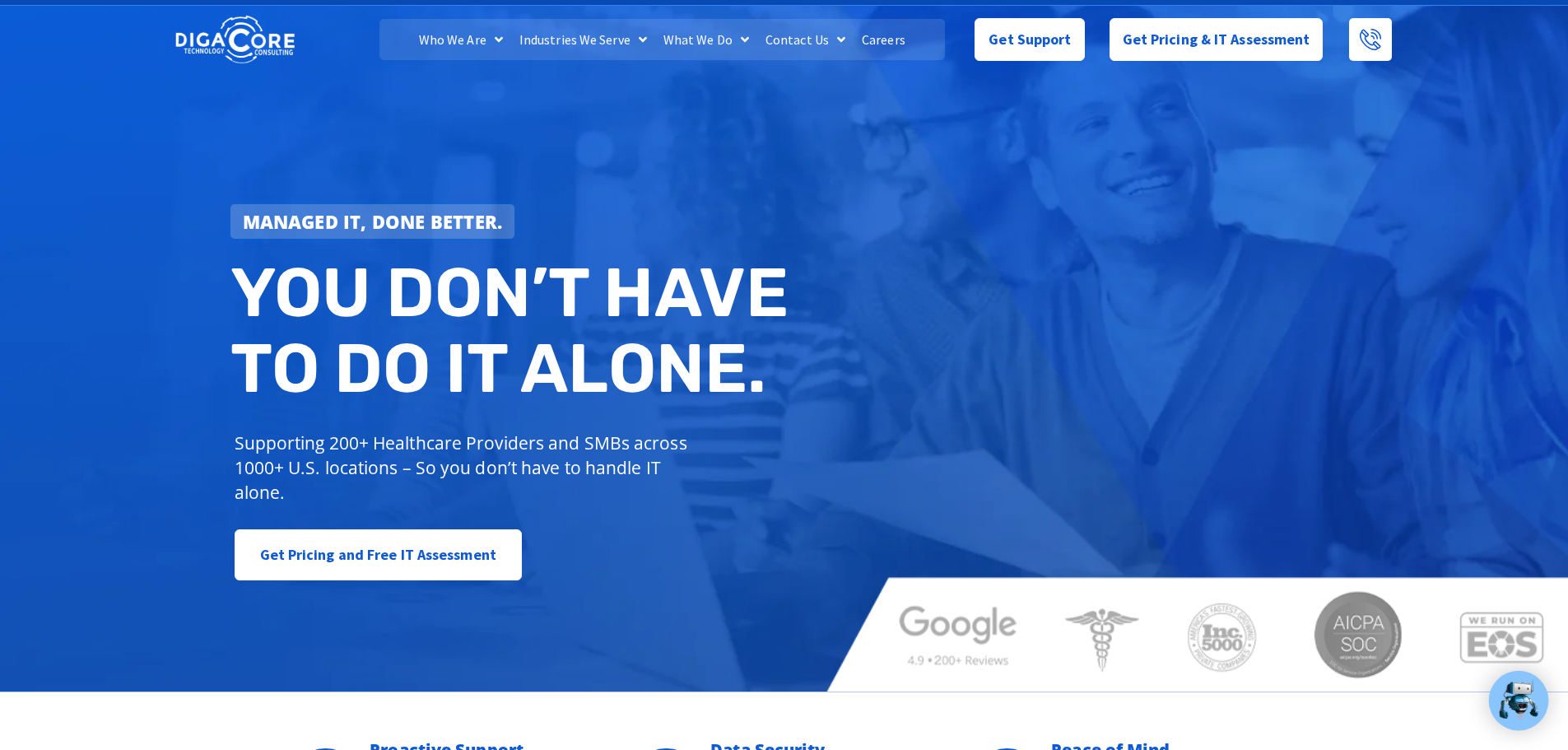
scroll to position [0, 0]
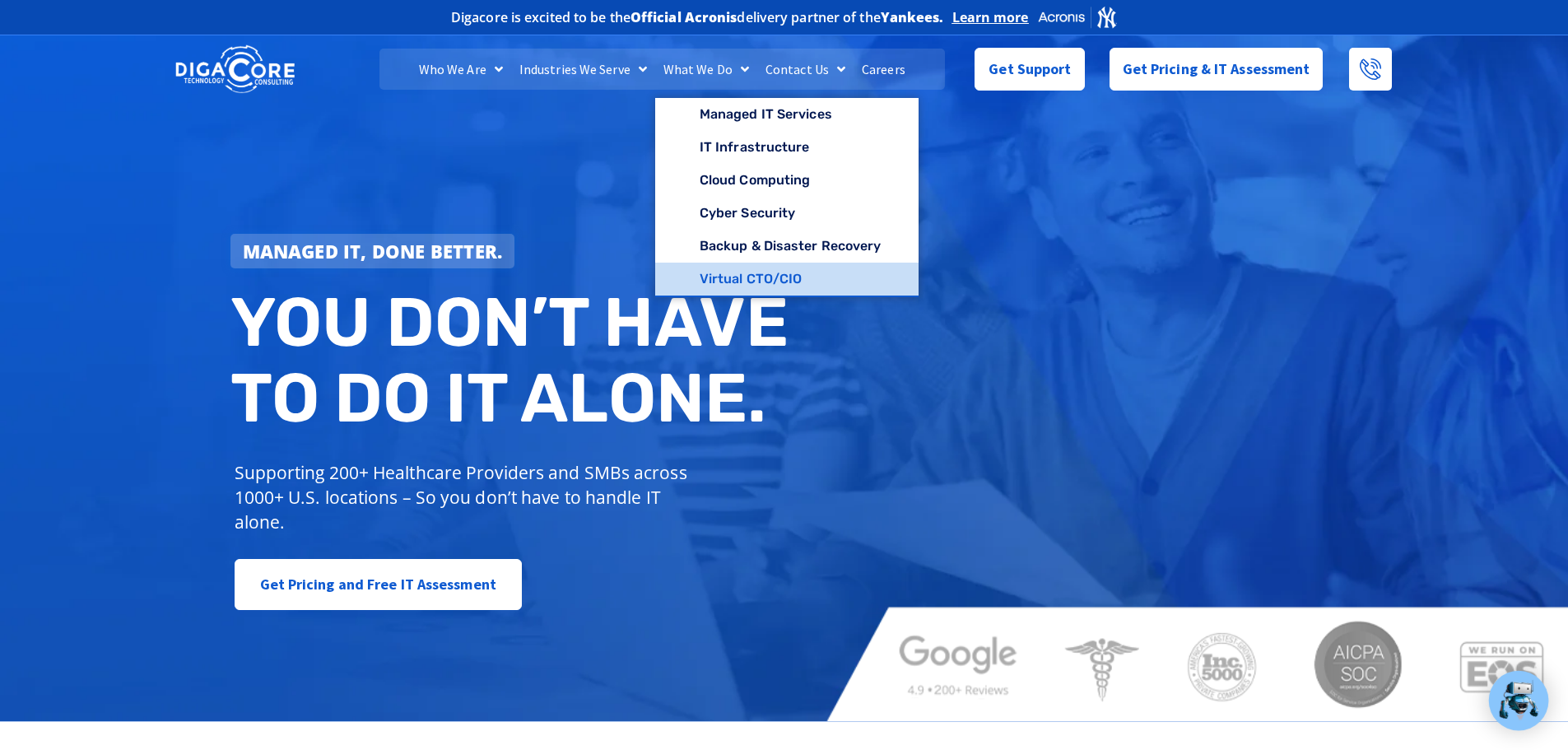
click at [749, 279] on link "Virtual CTO/CIO" at bounding box center [787, 279] width 264 height 33
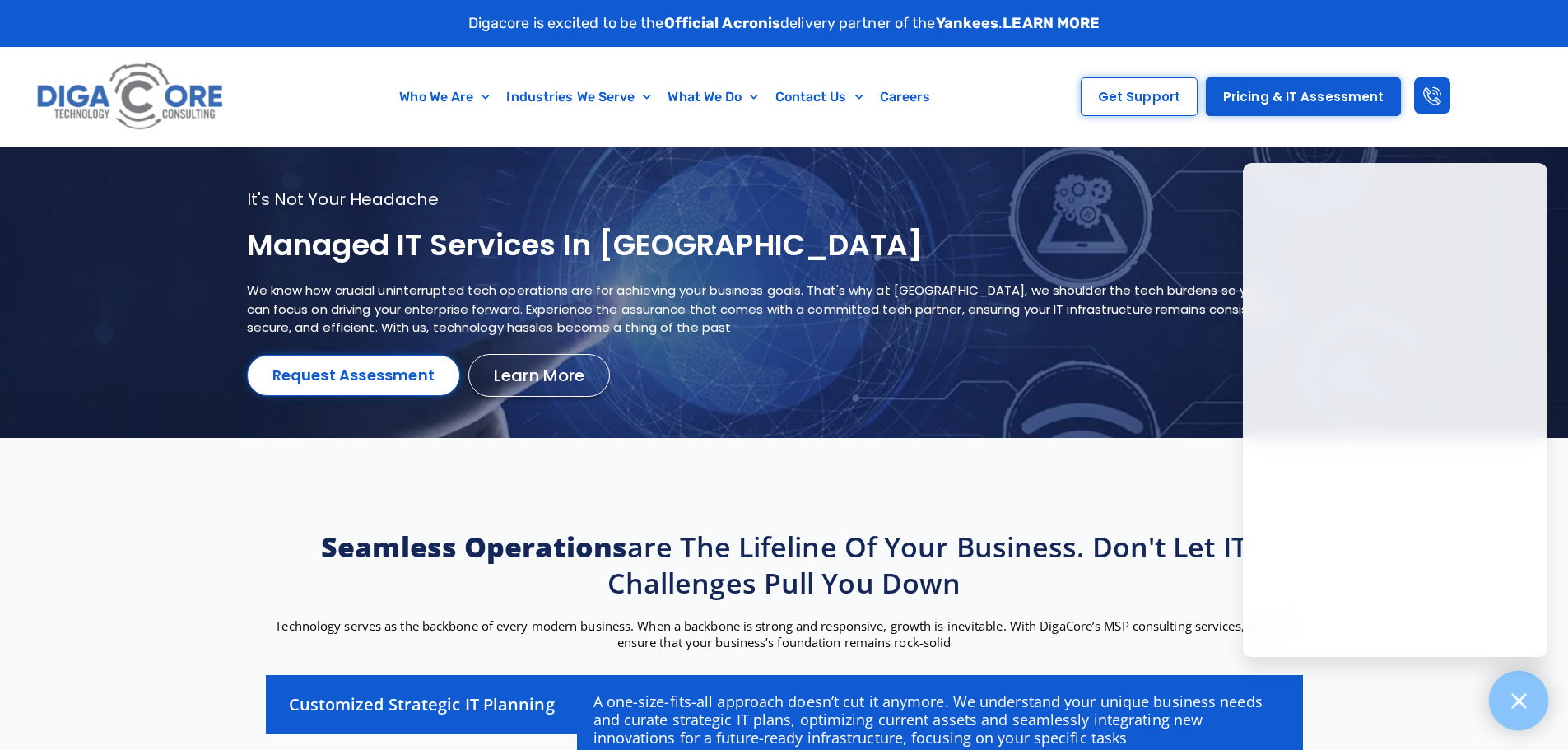
click at [1520, 699] on icon at bounding box center [1519, 700] width 14 height 14
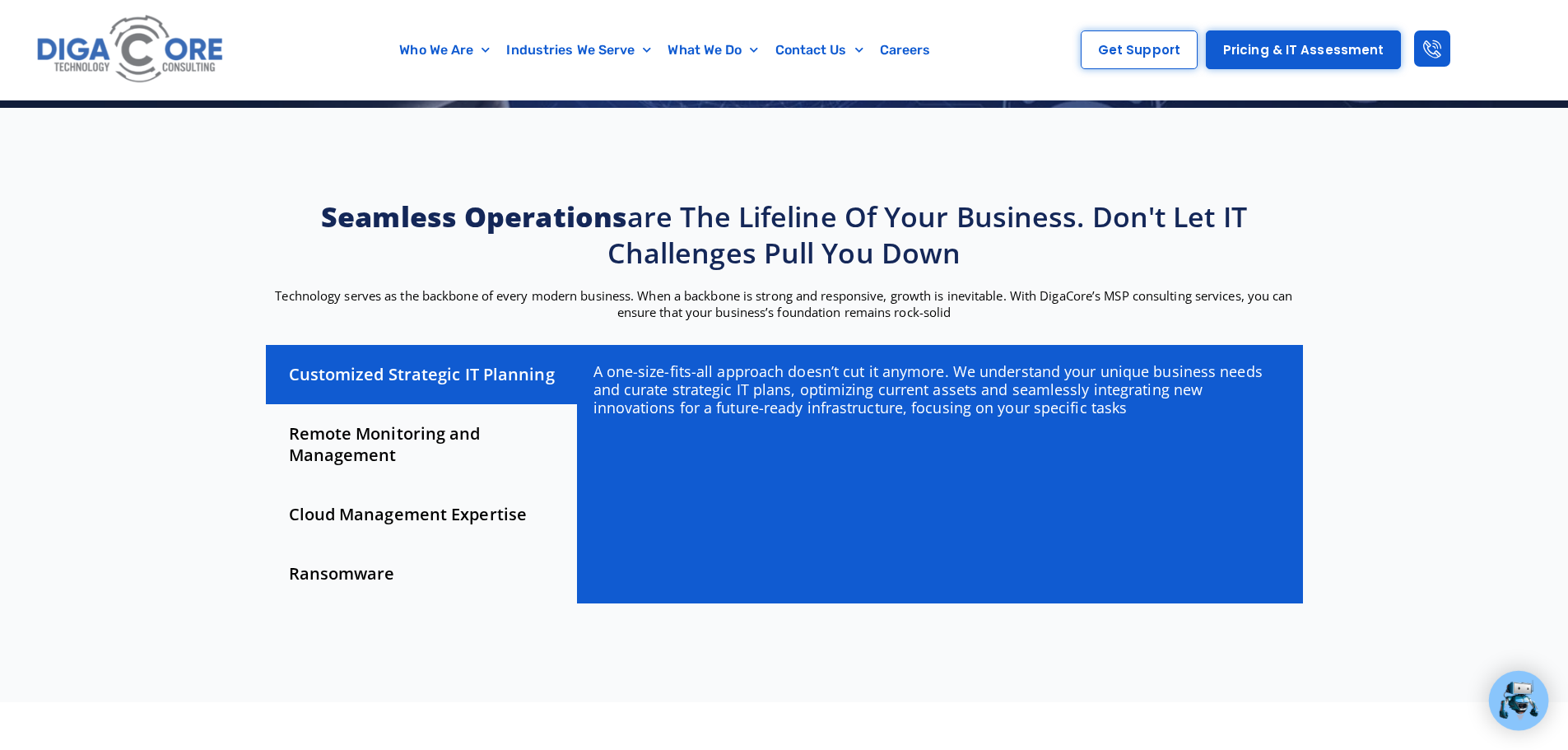
scroll to position [329, 0]
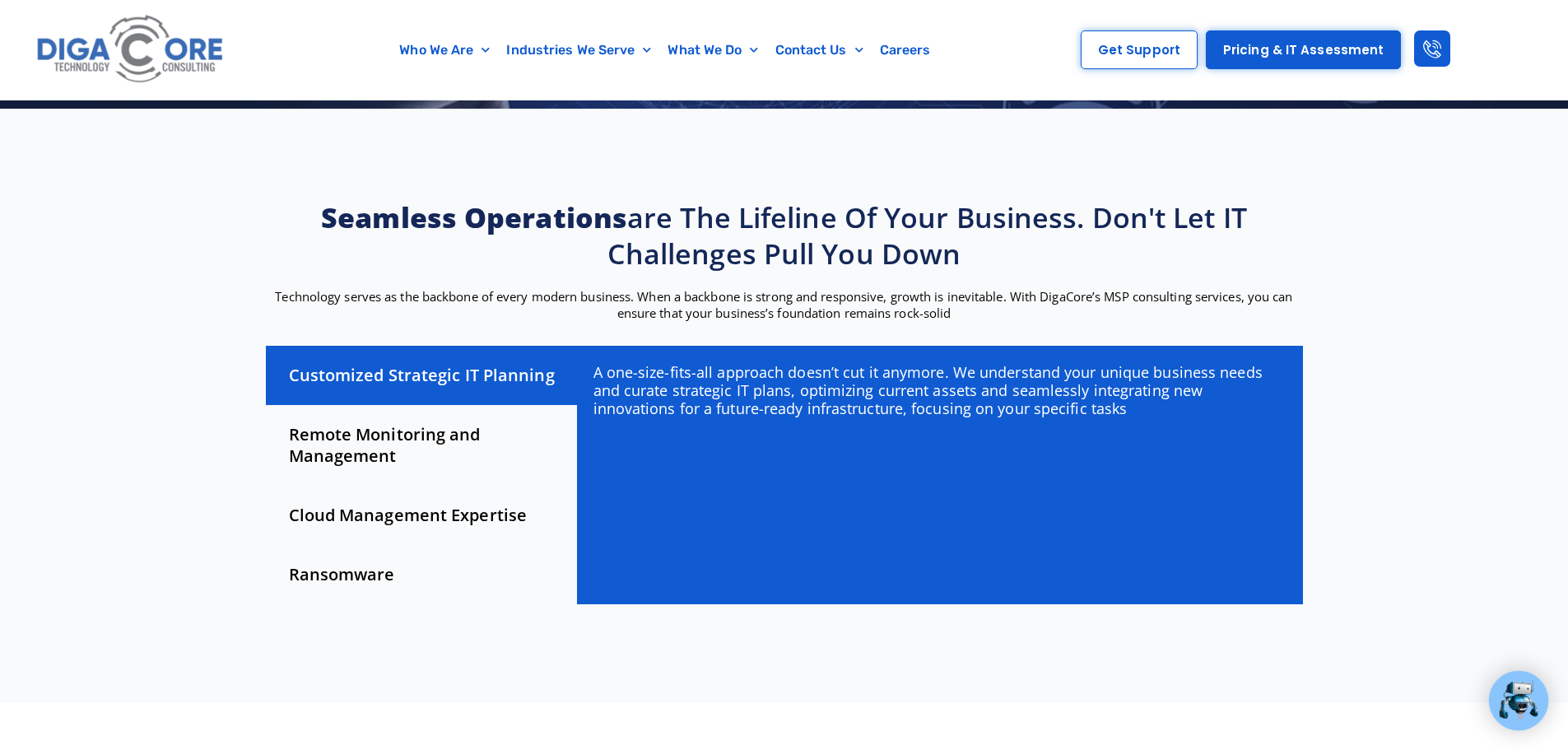
click at [359, 435] on div "Remote Monitoring and Management" at bounding box center [421, 445] width 311 height 81
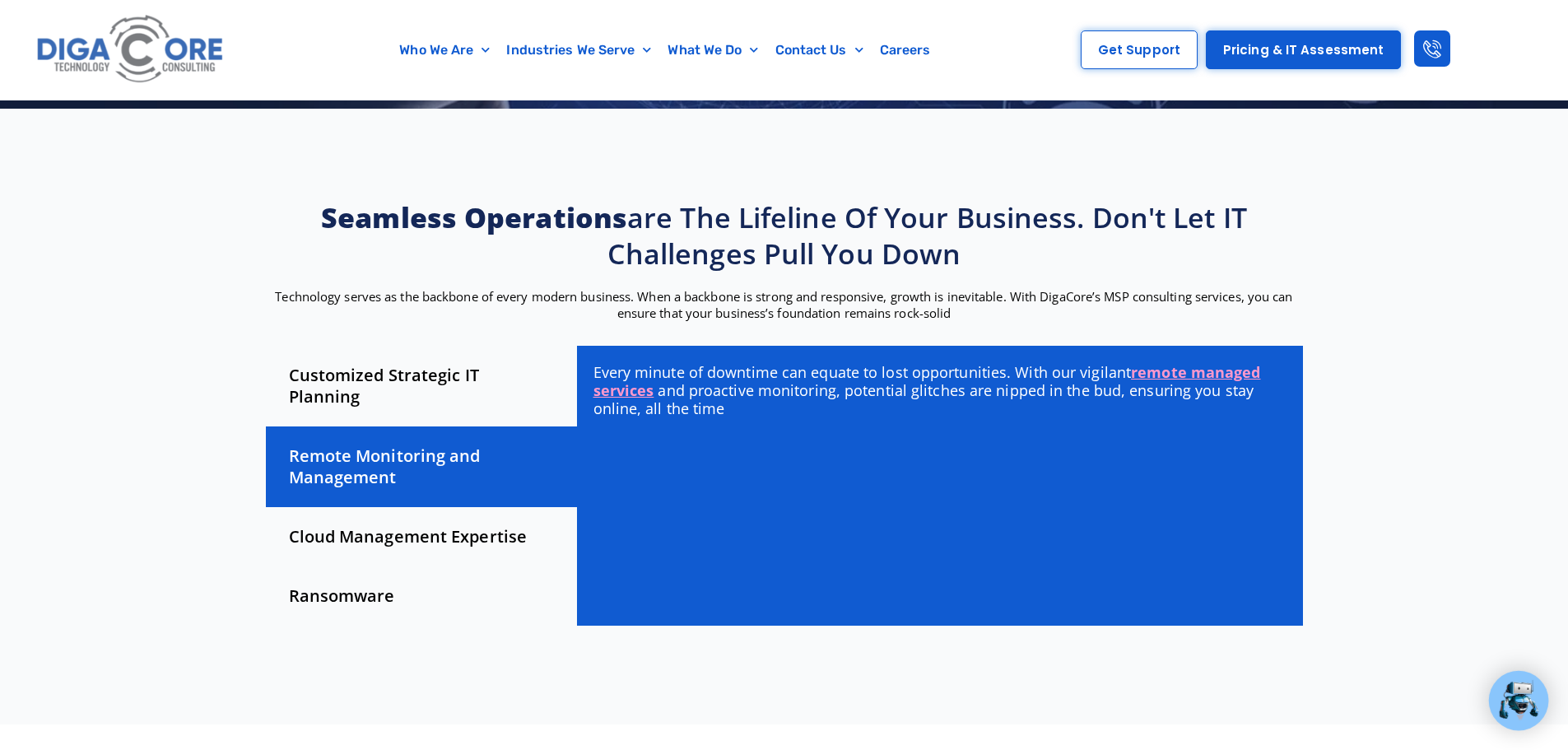
click at [421, 515] on div "Cloud Management Expertise" at bounding box center [421, 537] width 311 height 60
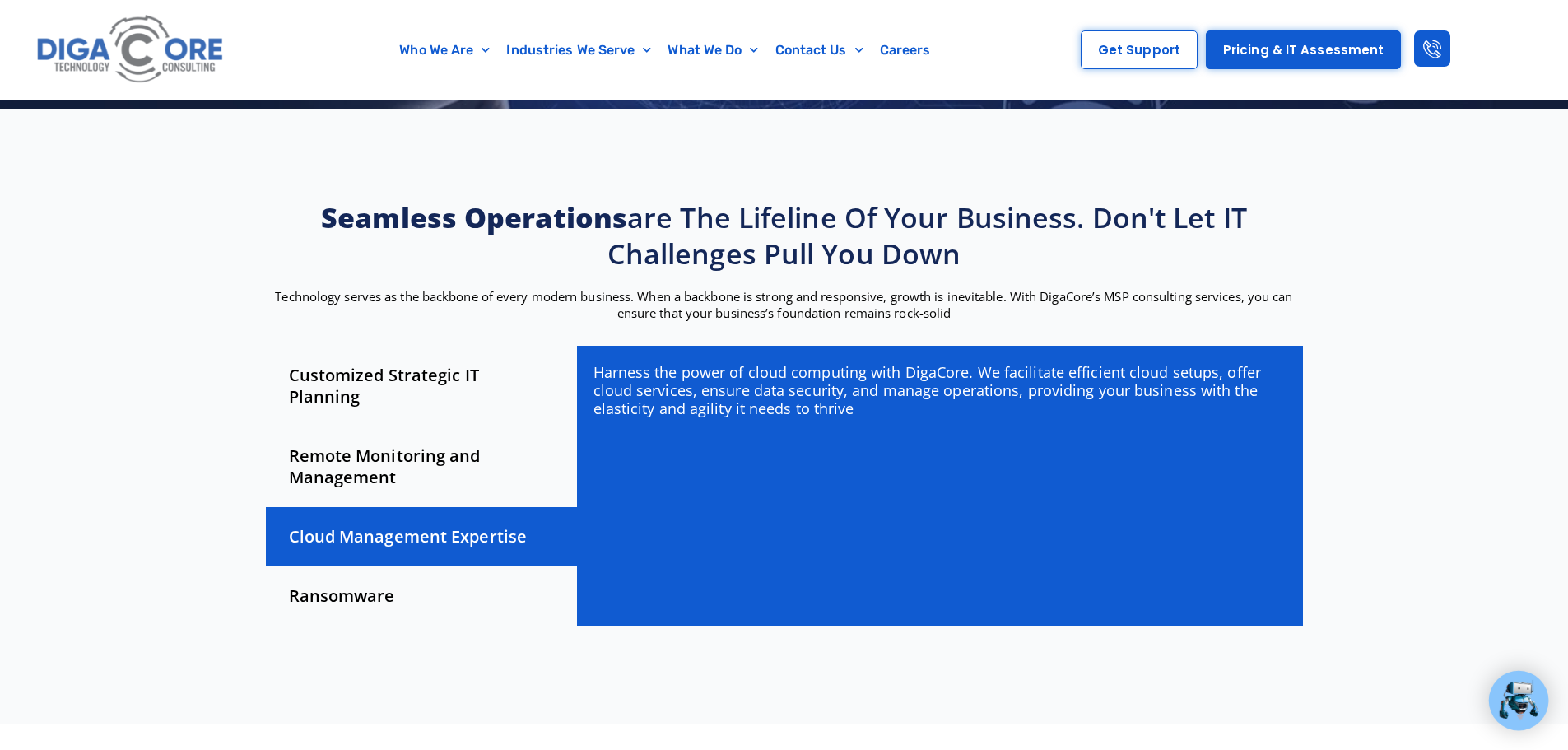
click at [371, 577] on div "Ransomware" at bounding box center [421, 597] width 311 height 60
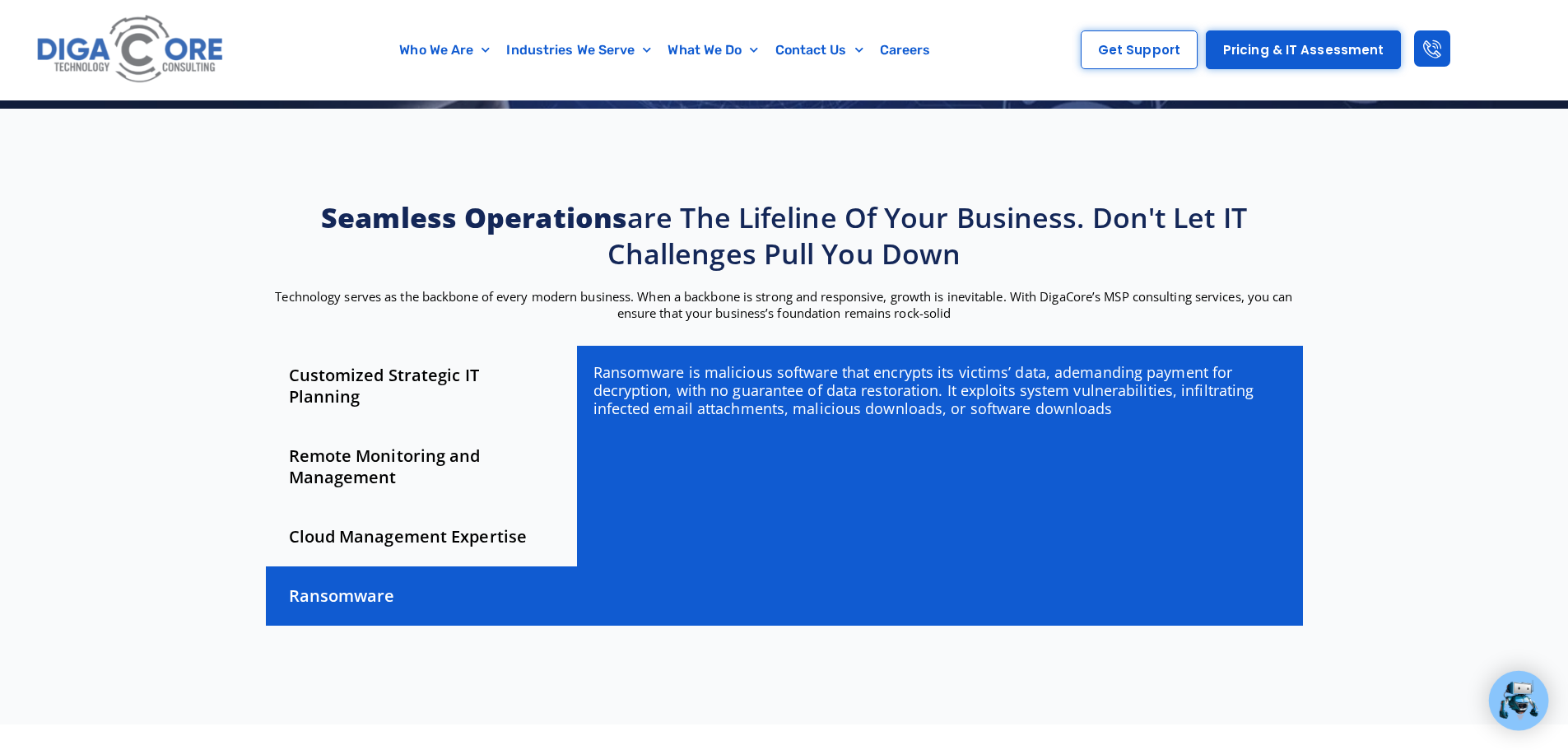
click at [398, 521] on div "Cloud Management Expertise" at bounding box center [421, 537] width 311 height 60
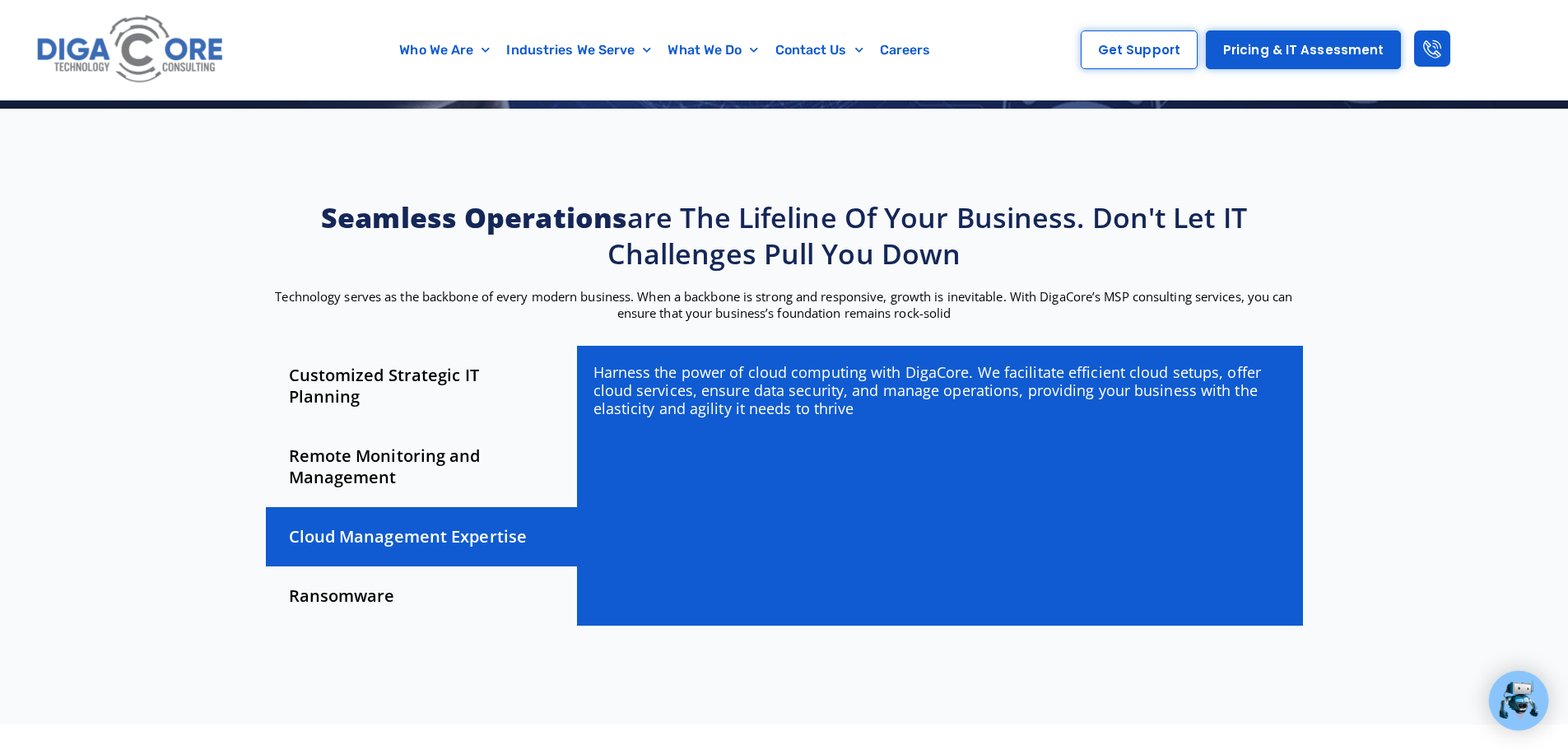
click at [400, 445] on div "Remote Monitoring and Management" at bounding box center [421, 466] width 311 height 81
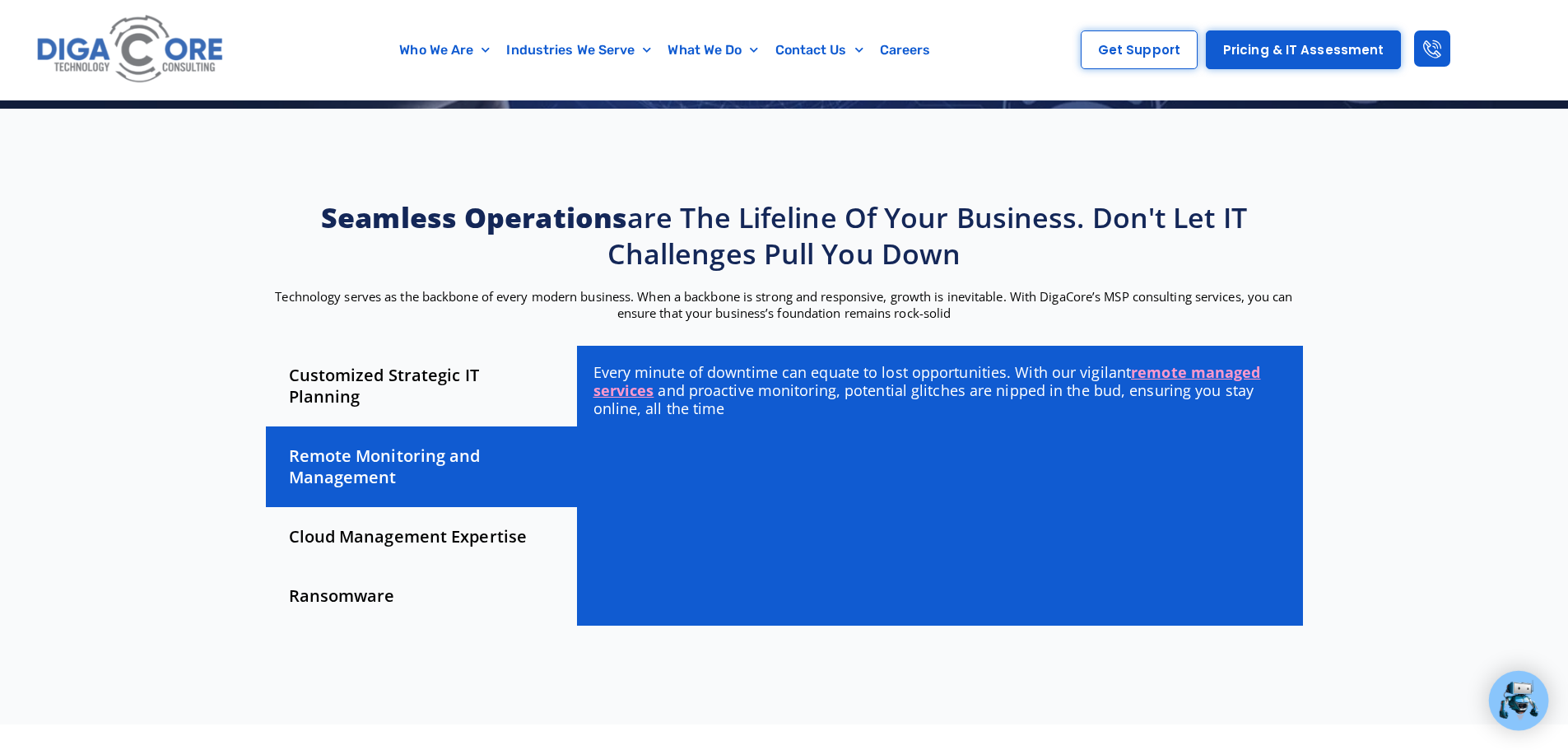
click at [428, 378] on div "Customized Strategic IT Planning" at bounding box center [421, 386] width 311 height 81
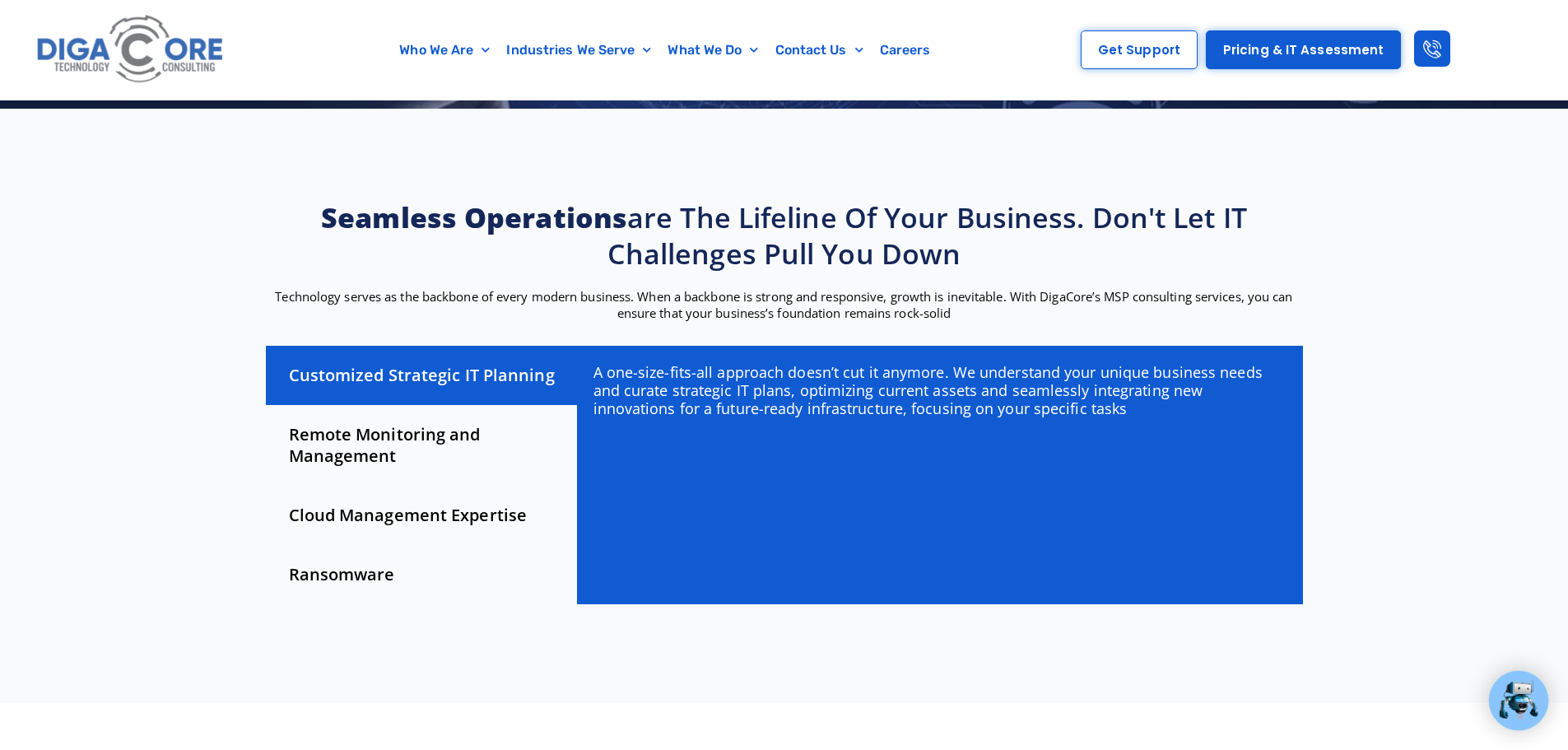
click at [408, 441] on div "Remote Monitoring and Management" at bounding box center [421, 445] width 311 height 81
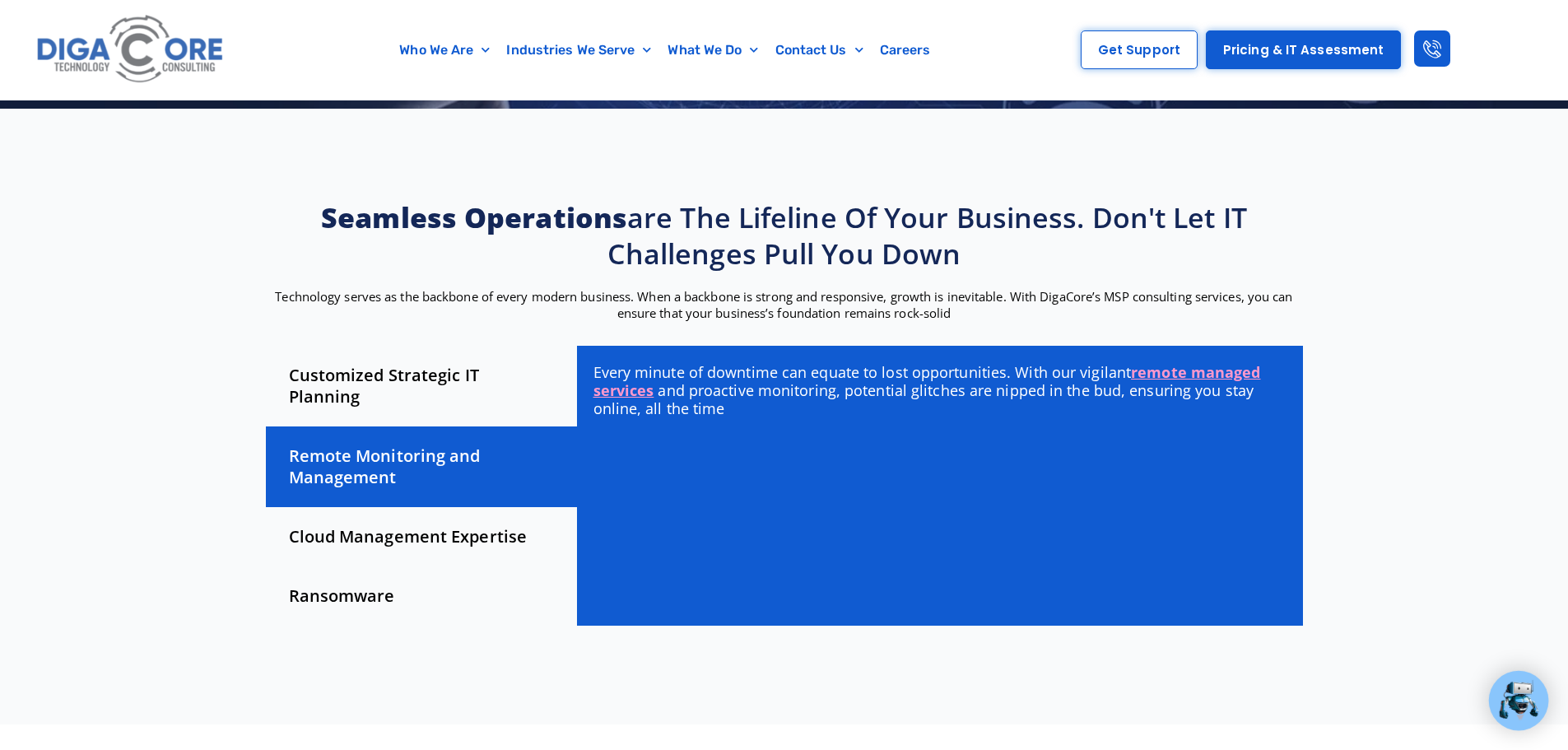
click at [418, 521] on div "Cloud Management Expertise" at bounding box center [421, 537] width 311 height 60
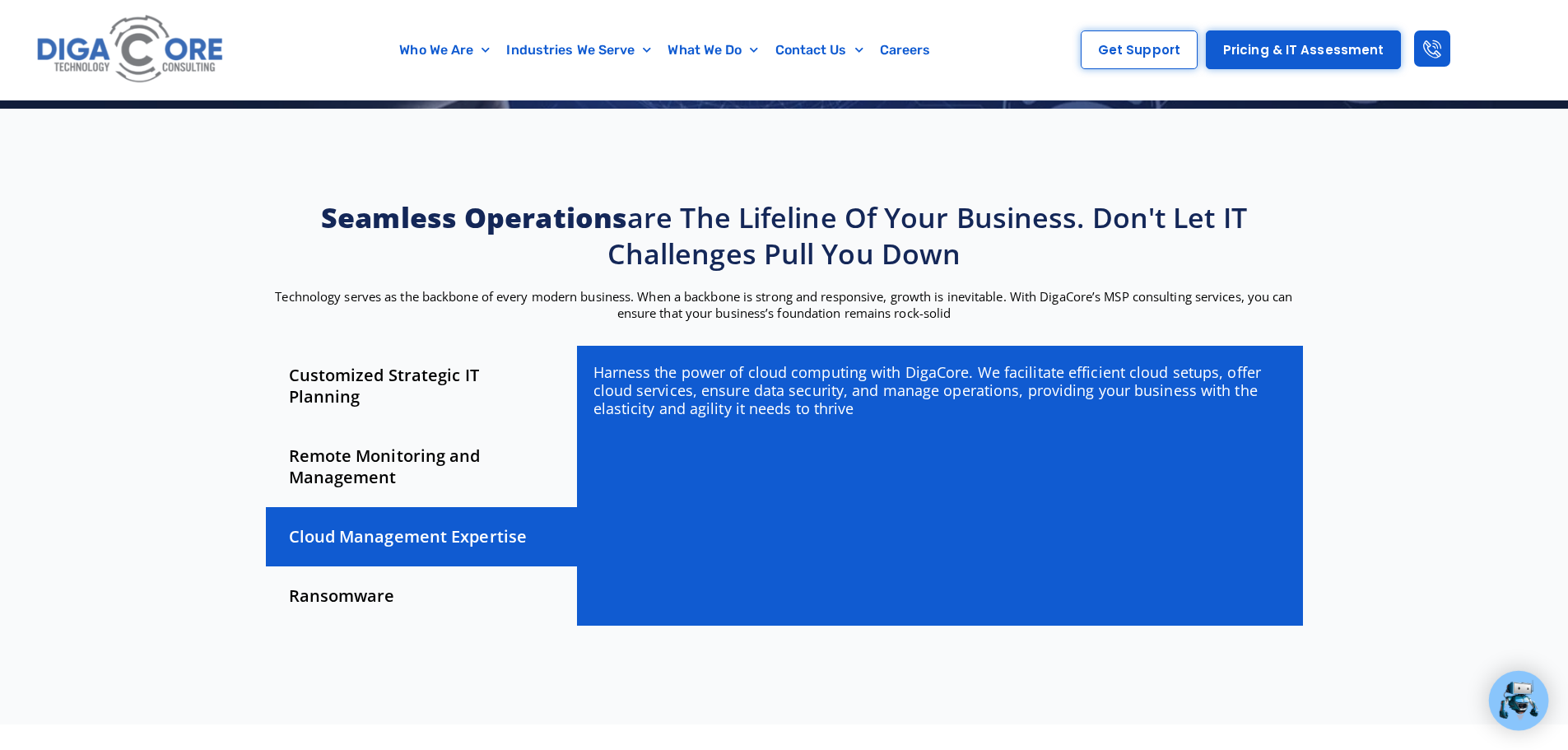
click at [389, 576] on div "Ransomware" at bounding box center [421, 597] width 311 height 60
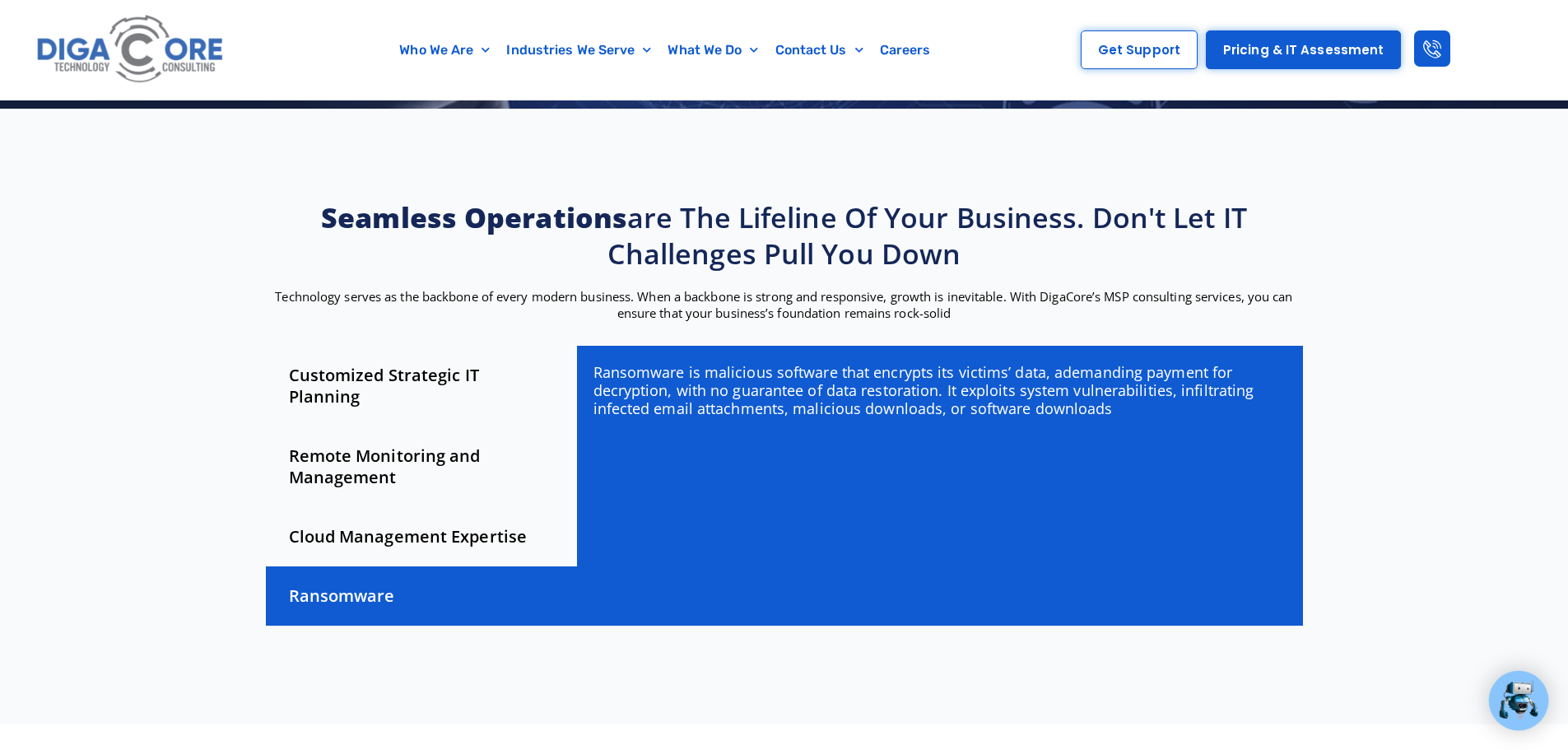
click at [411, 514] on div "Cloud Management Expertise" at bounding box center [421, 537] width 311 height 60
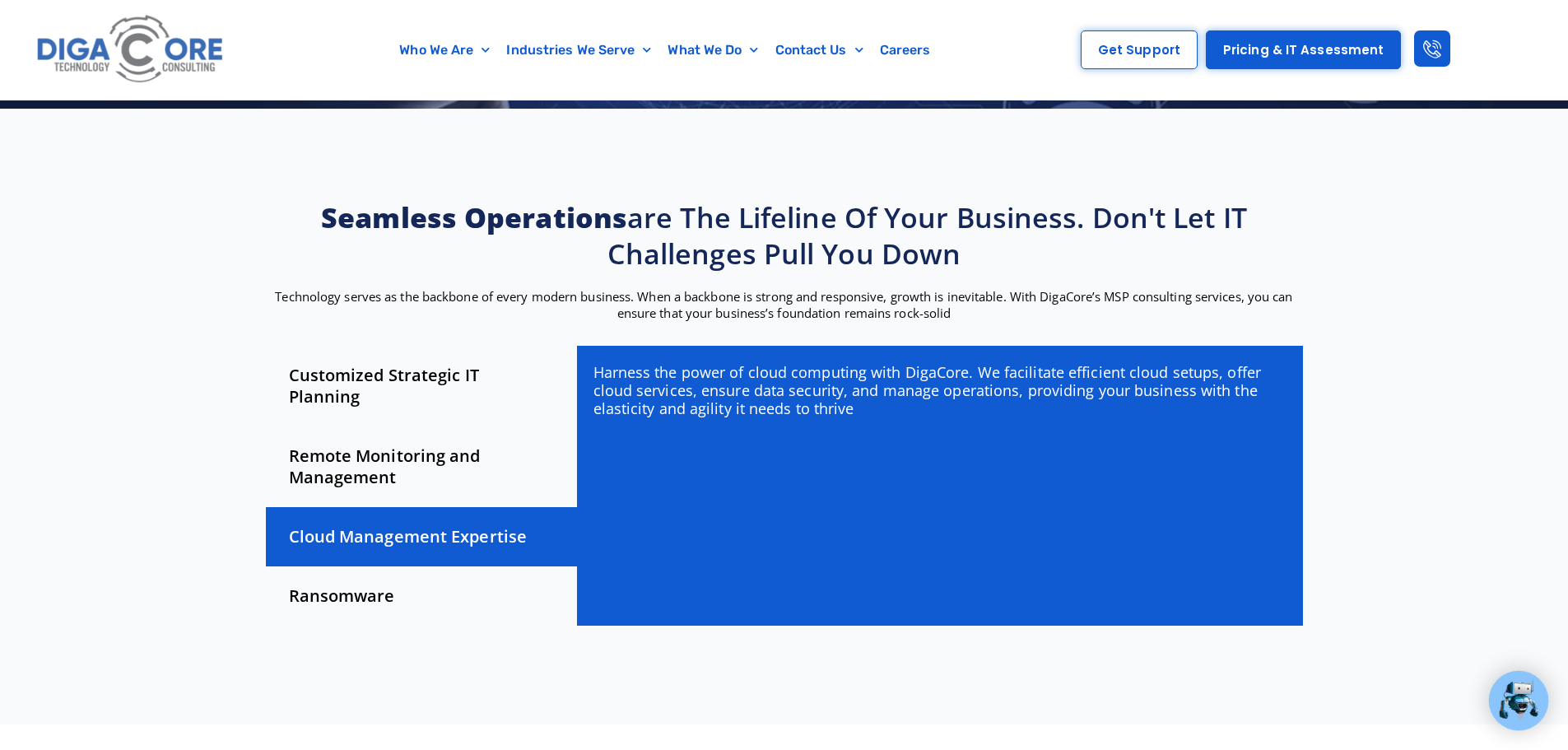
click at [400, 443] on div "Remote Monitoring and Management" at bounding box center [421, 466] width 311 height 81
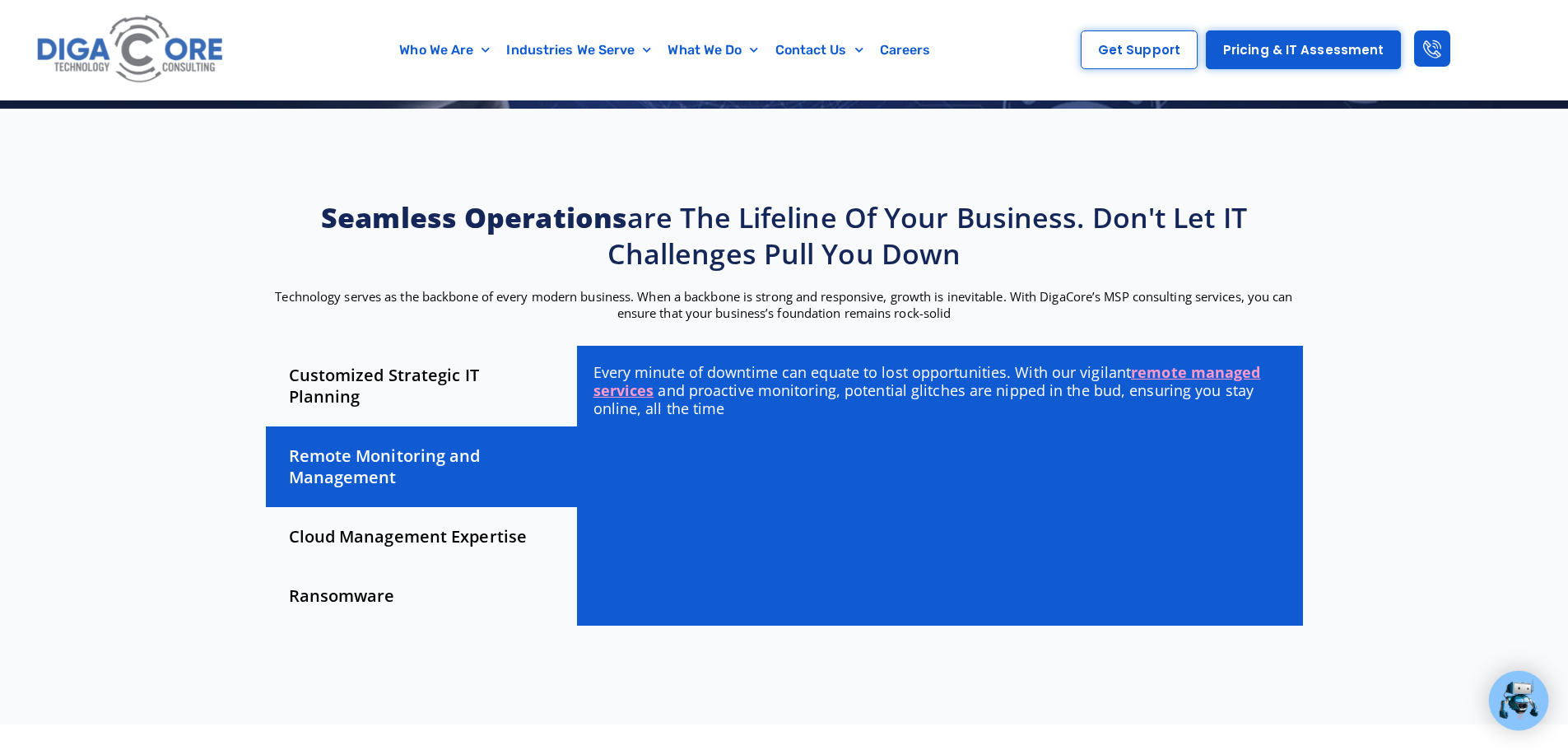
click at [424, 381] on div "Customized Strategic IT Planning" at bounding box center [421, 386] width 311 height 81
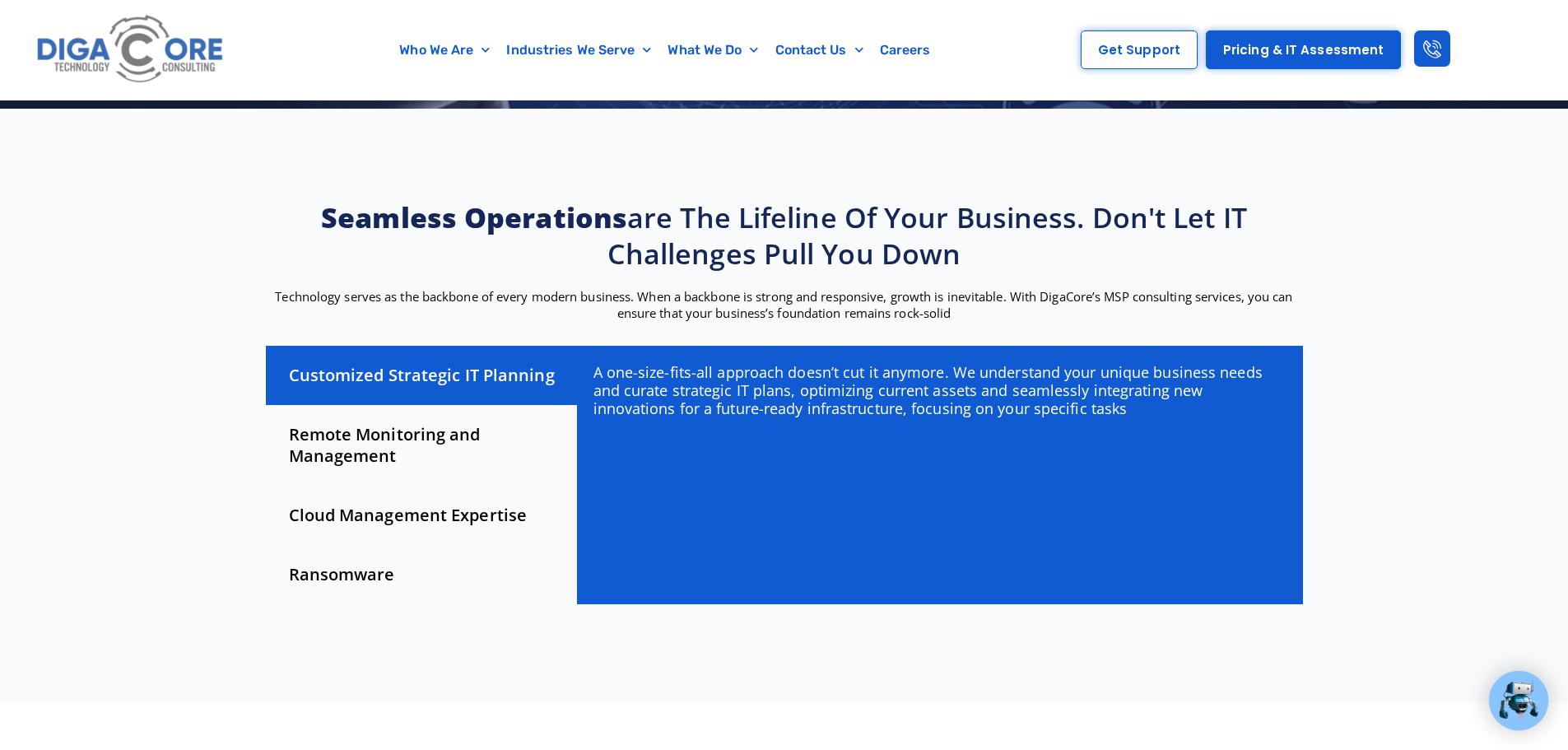
click at [416, 445] on div "Remote Monitoring and Management" at bounding box center [421, 445] width 311 height 81
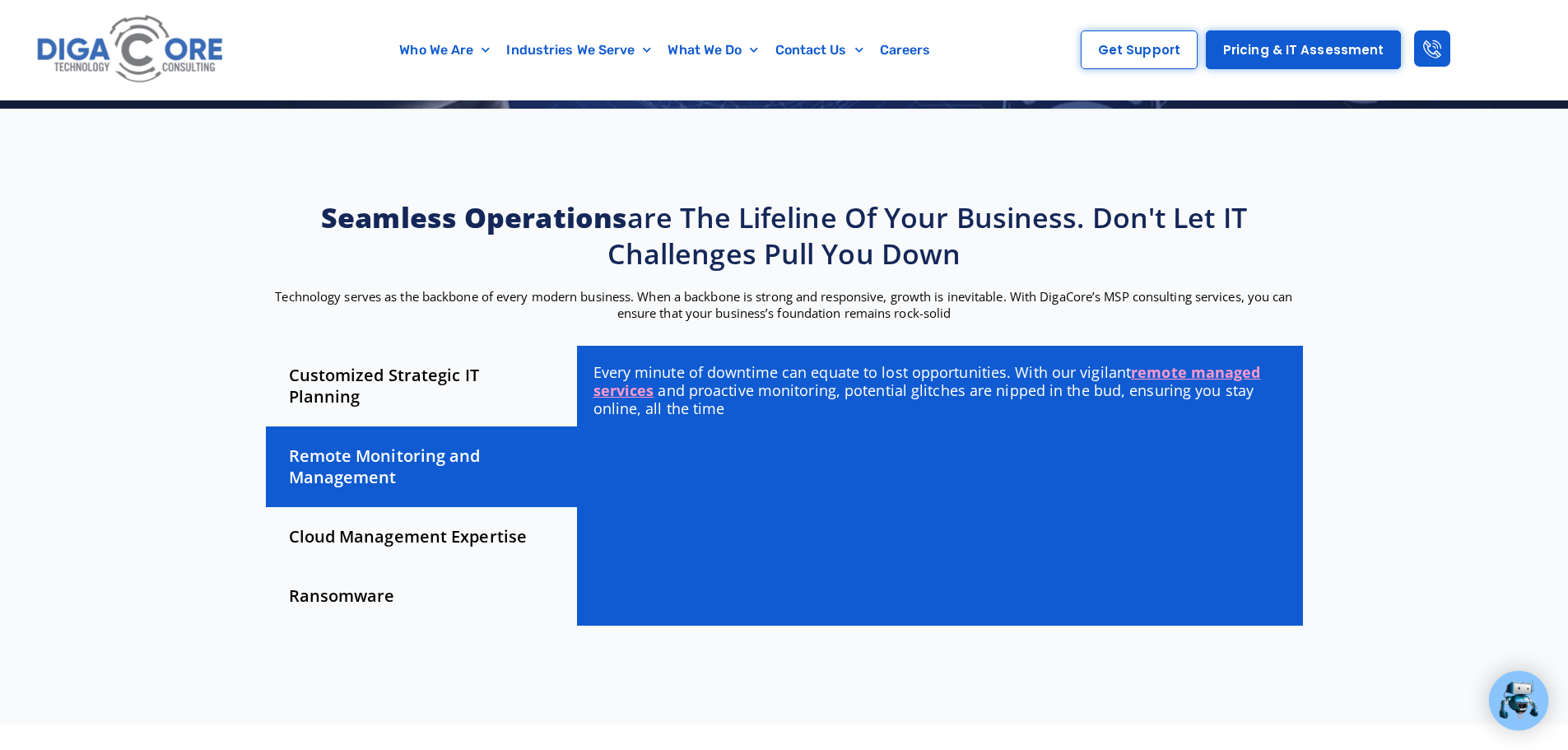
click at [417, 532] on div "Cloud Management Expertise" at bounding box center [421, 537] width 311 height 60
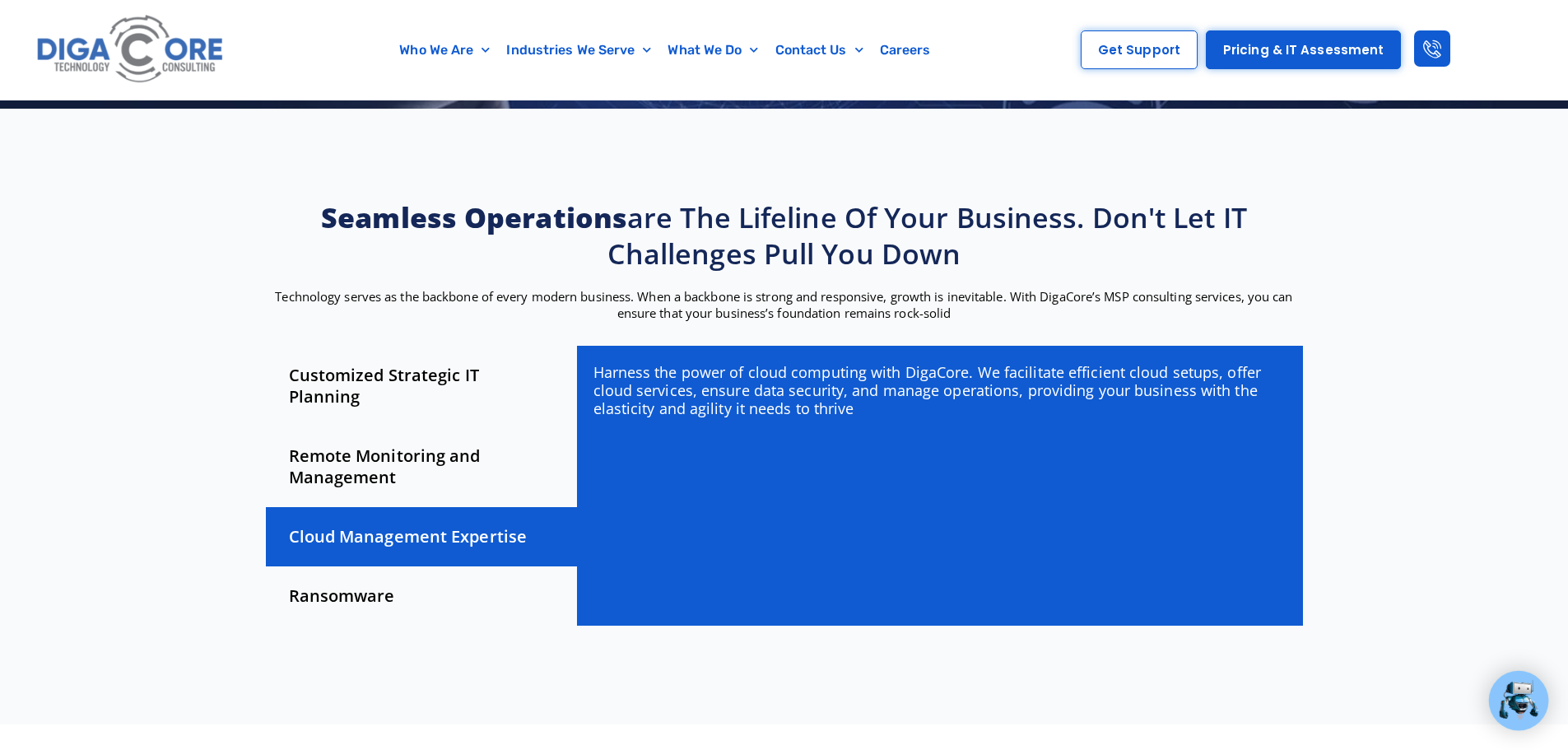
click at [389, 575] on div "Ransomware" at bounding box center [421, 597] width 311 height 60
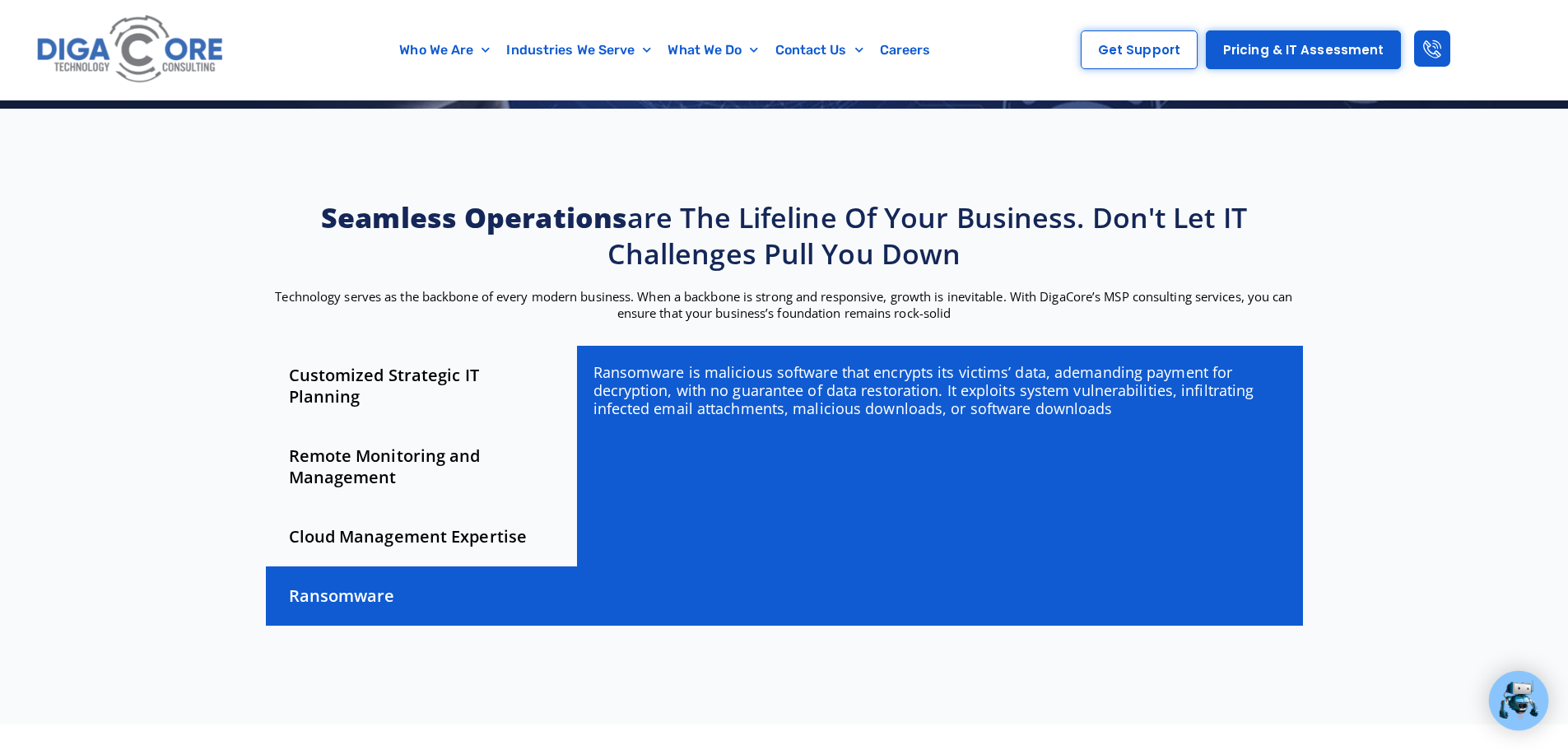
click at [398, 516] on div "Cloud Management Expertise" at bounding box center [421, 537] width 311 height 60
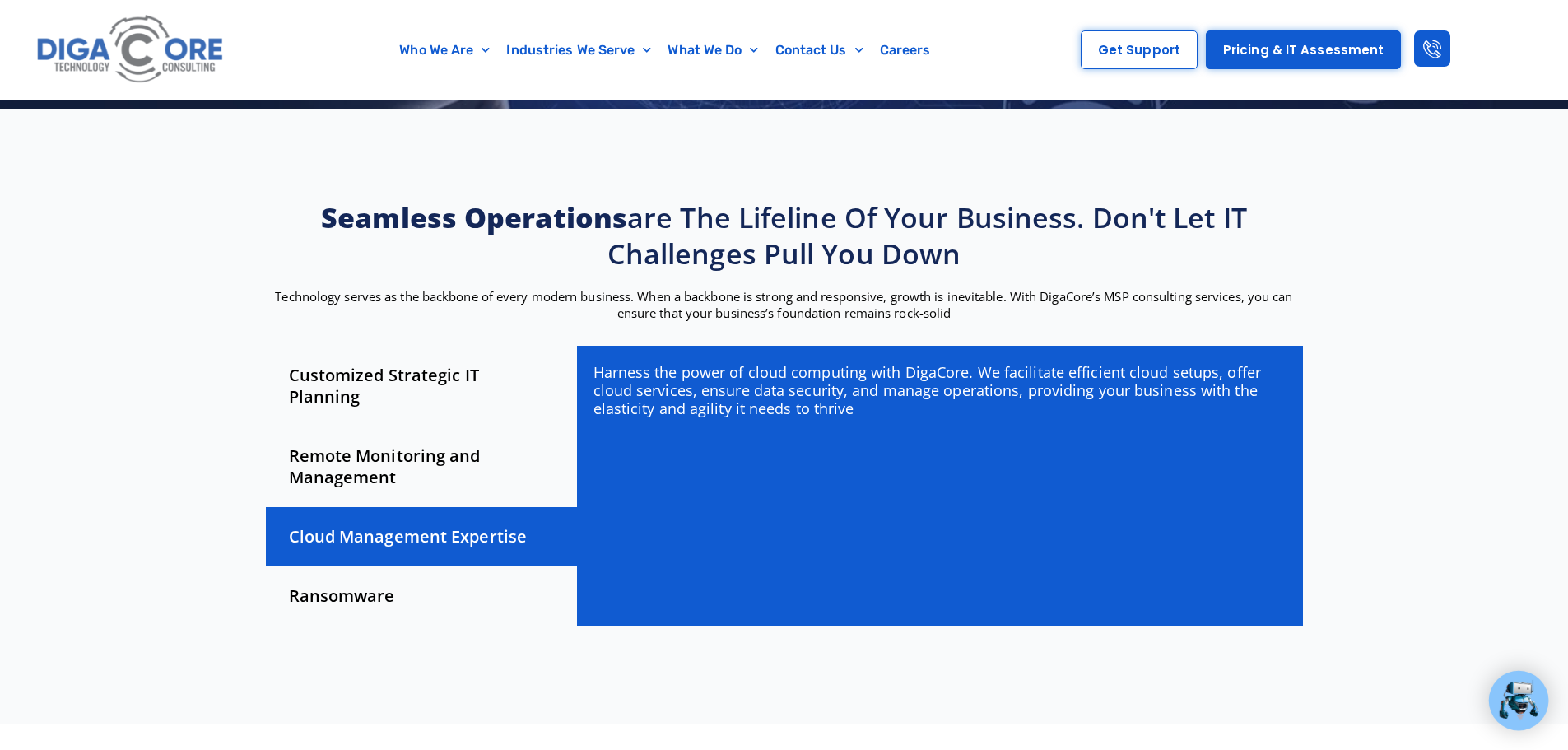
click at [402, 447] on div "Remote Monitoring and Management" at bounding box center [421, 466] width 311 height 81
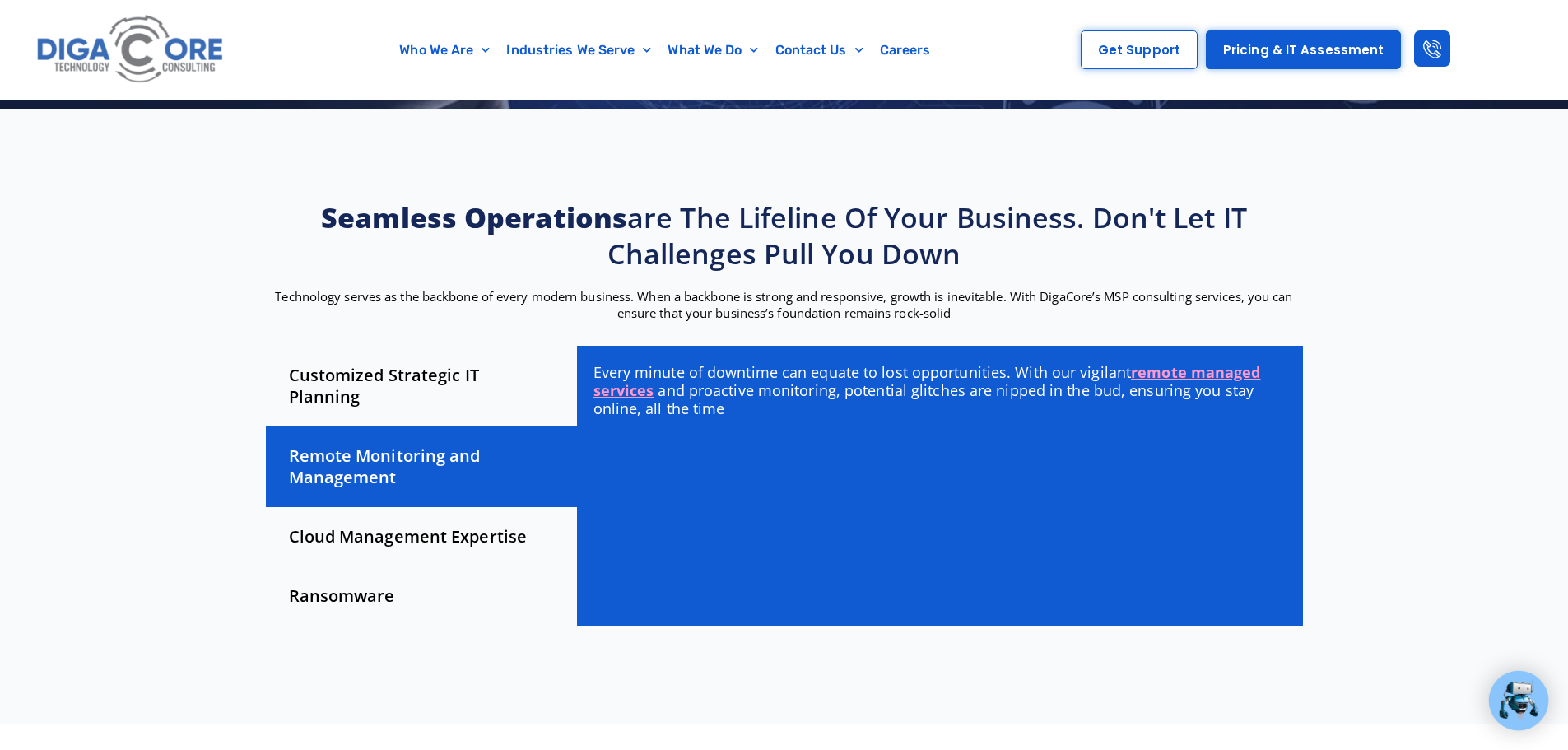
click at [415, 376] on div "Customized Strategic IT Planning" at bounding box center [421, 386] width 311 height 81
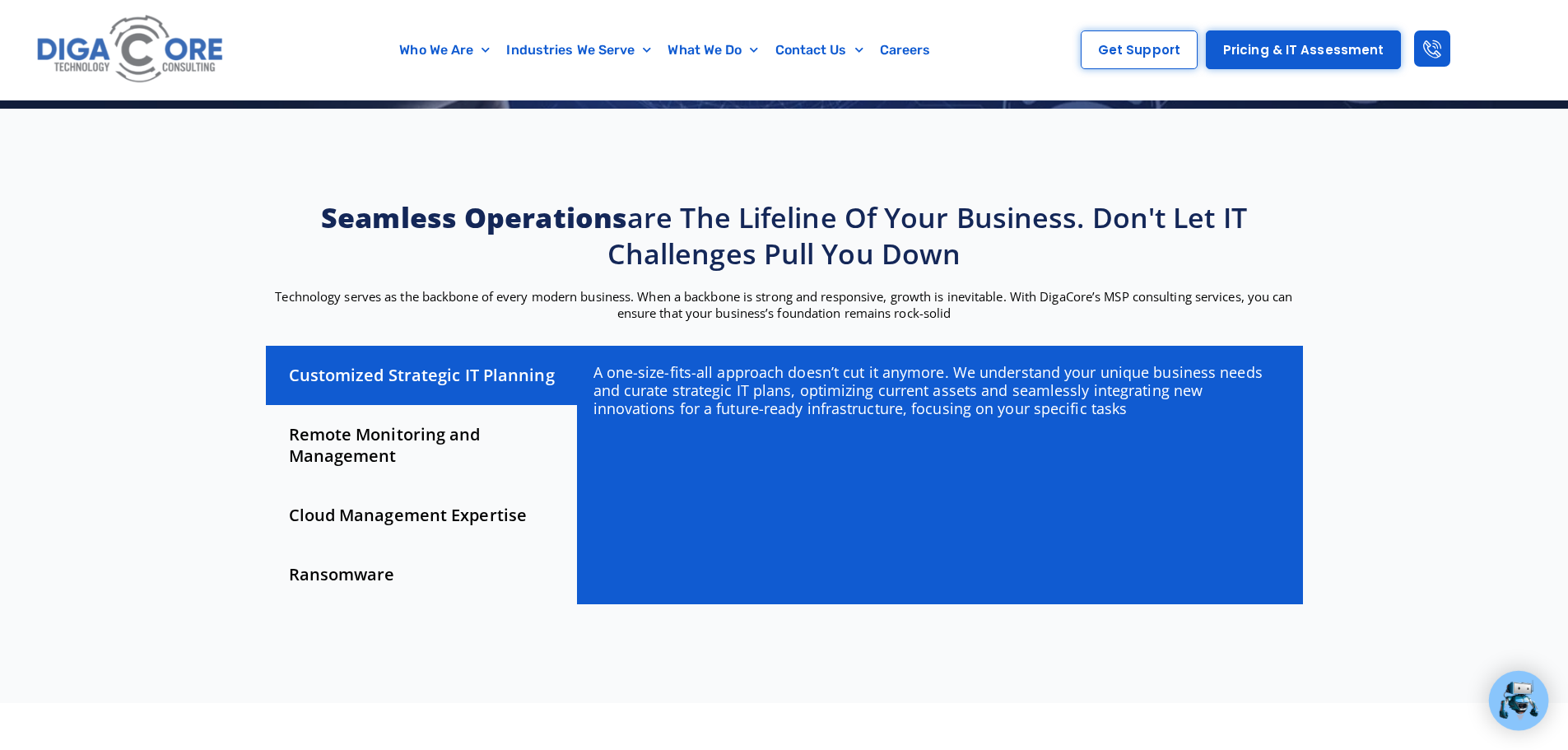
click at [412, 452] on div "Remote Monitoring and Management" at bounding box center [421, 445] width 311 height 81
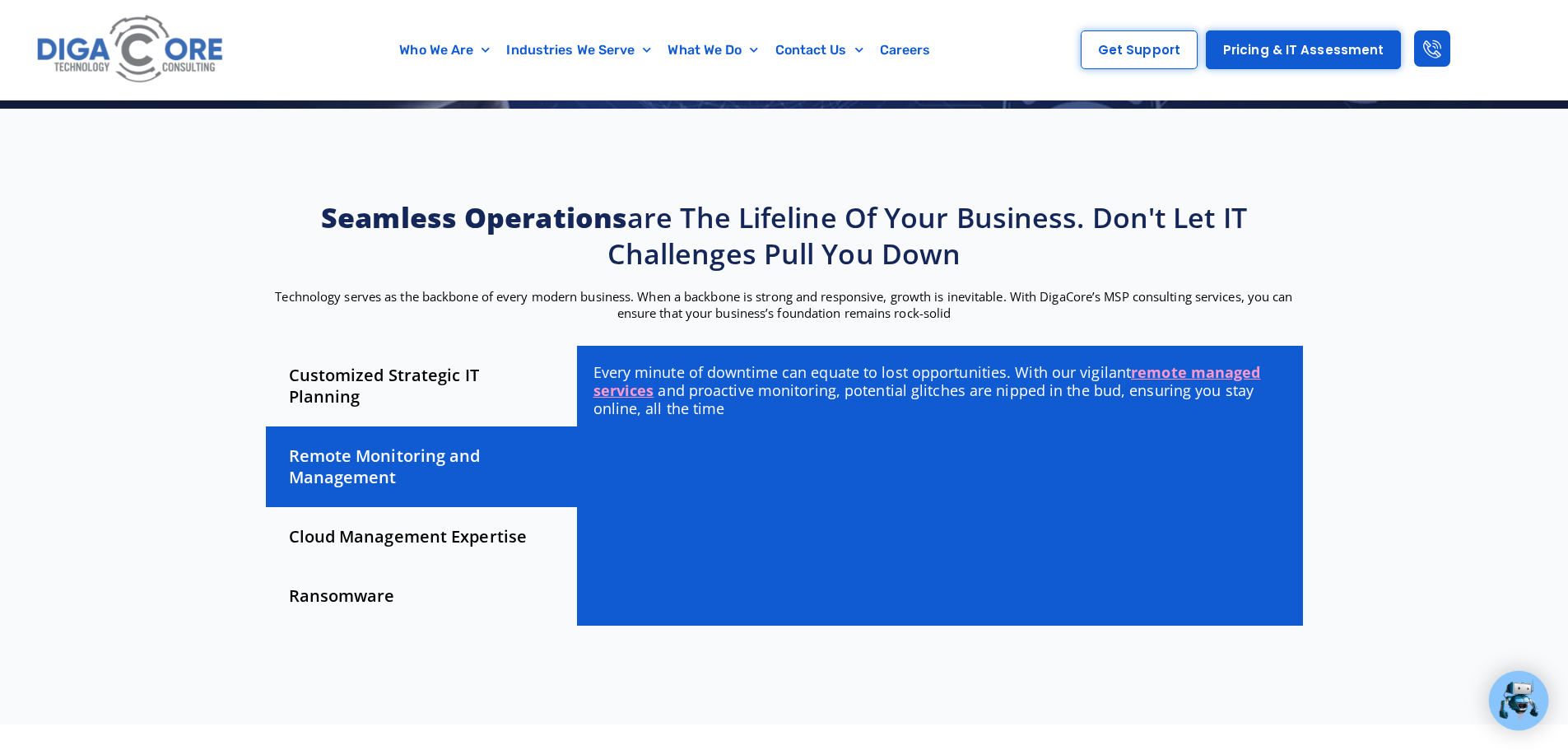
click at [402, 520] on div "Cloud Management Expertise" at bounding box center [421, 537] width 311 height 60
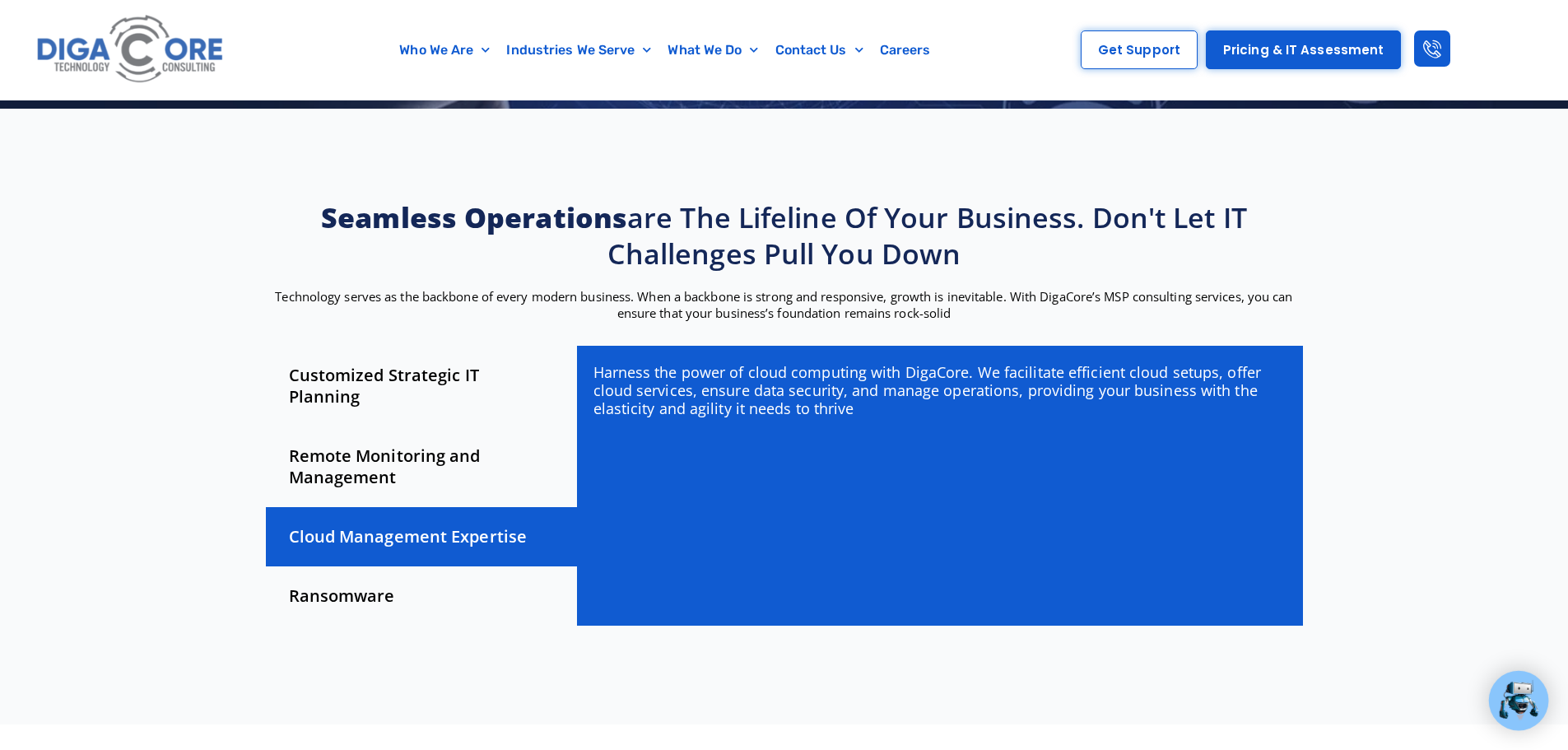
click at [386, 574] on div "Ransomware" at bounding box center [421, 597] width 311 height 60
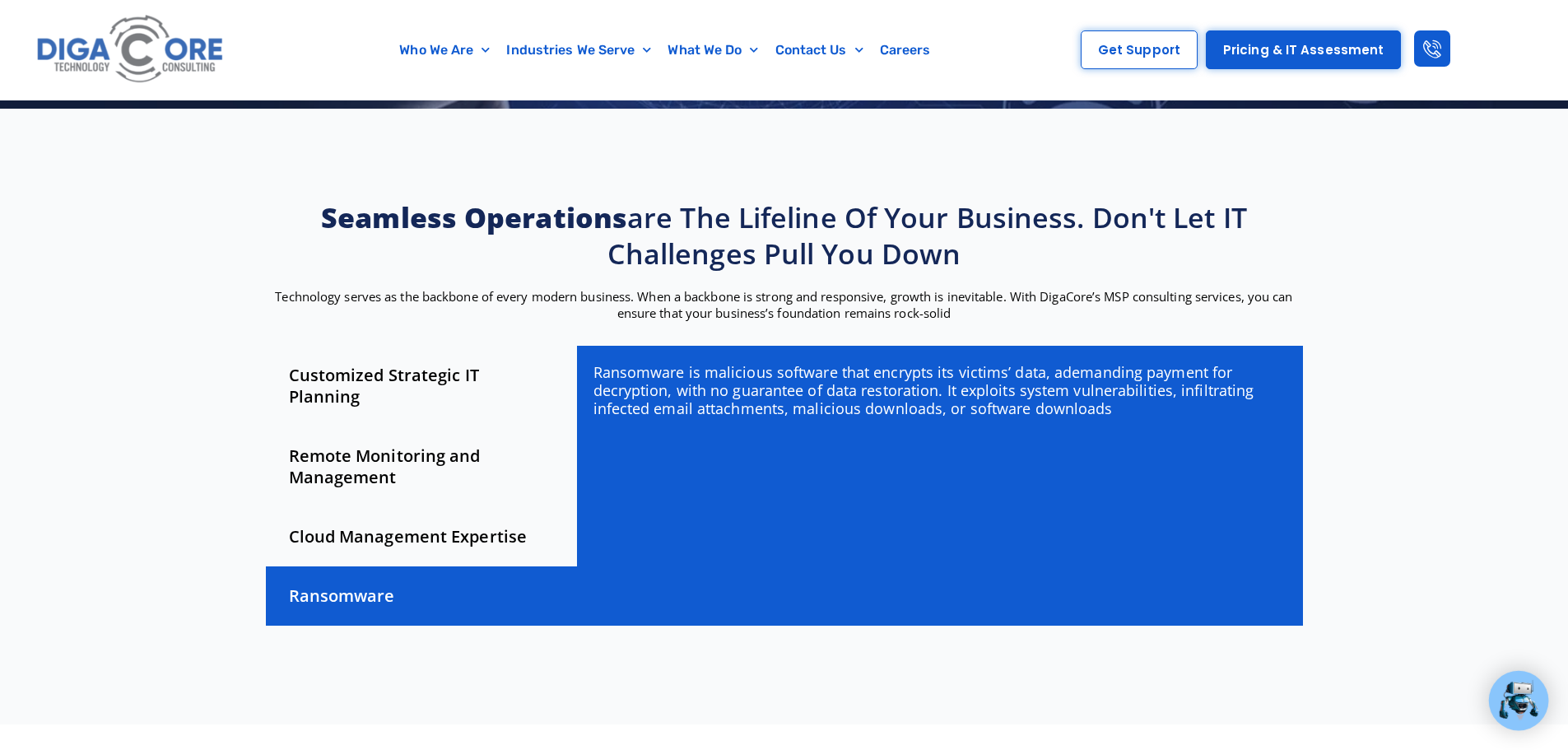
click at [396, 515] on div "Cloud Management Expertise" at bounding box center [421, 537] width 311 height 60
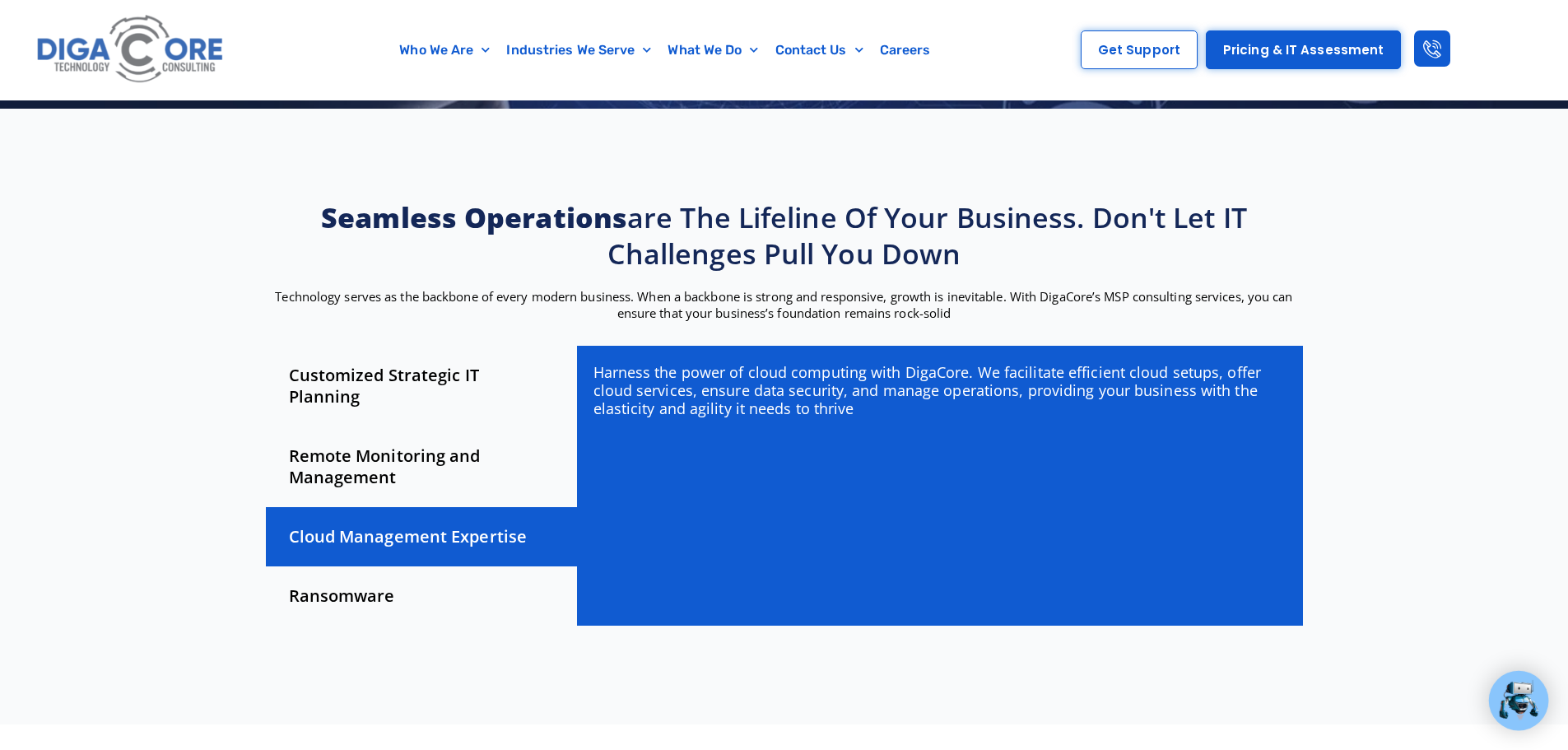
click at [396, 447] on div "Remote Monitoring and Management" at bounding box center [421, 466] width 311 height 81
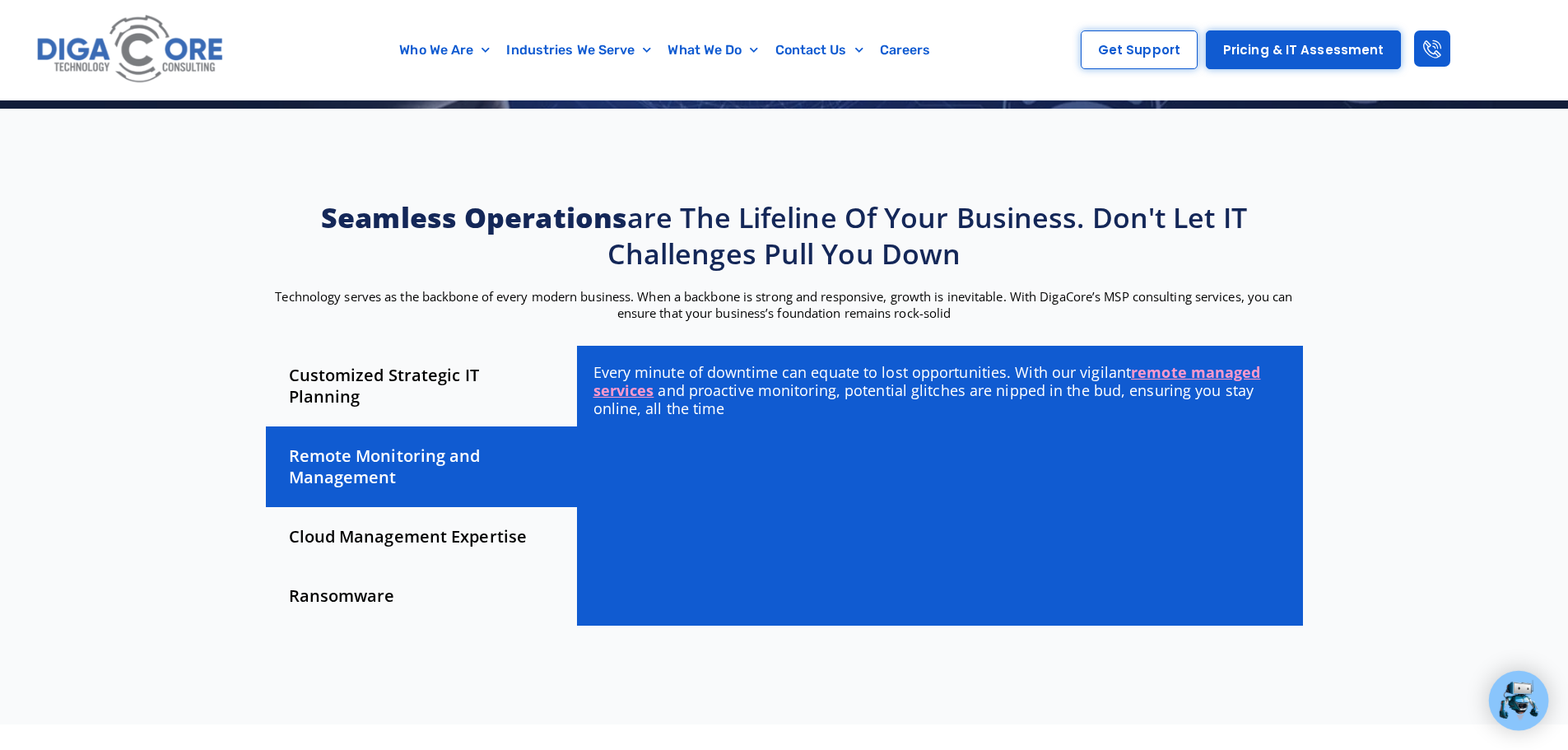
click at [415, 375] on div "Customized Strategic IT Planning" at bounding box center [421, 386] width 311 height 81
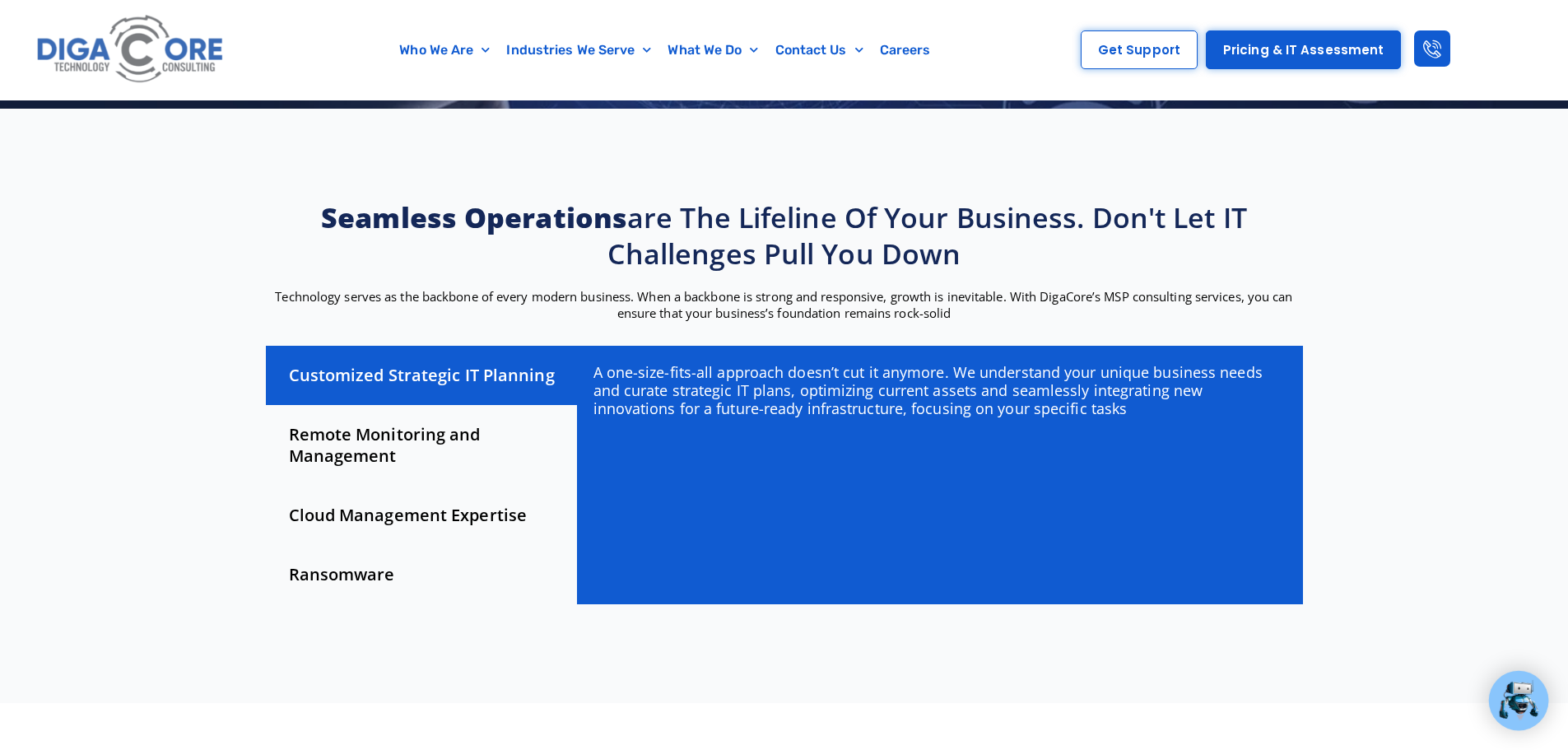
click at [408, 449] on div "Remote Monitoring and Management" at bounding box center [421, 445] width 311 height 81
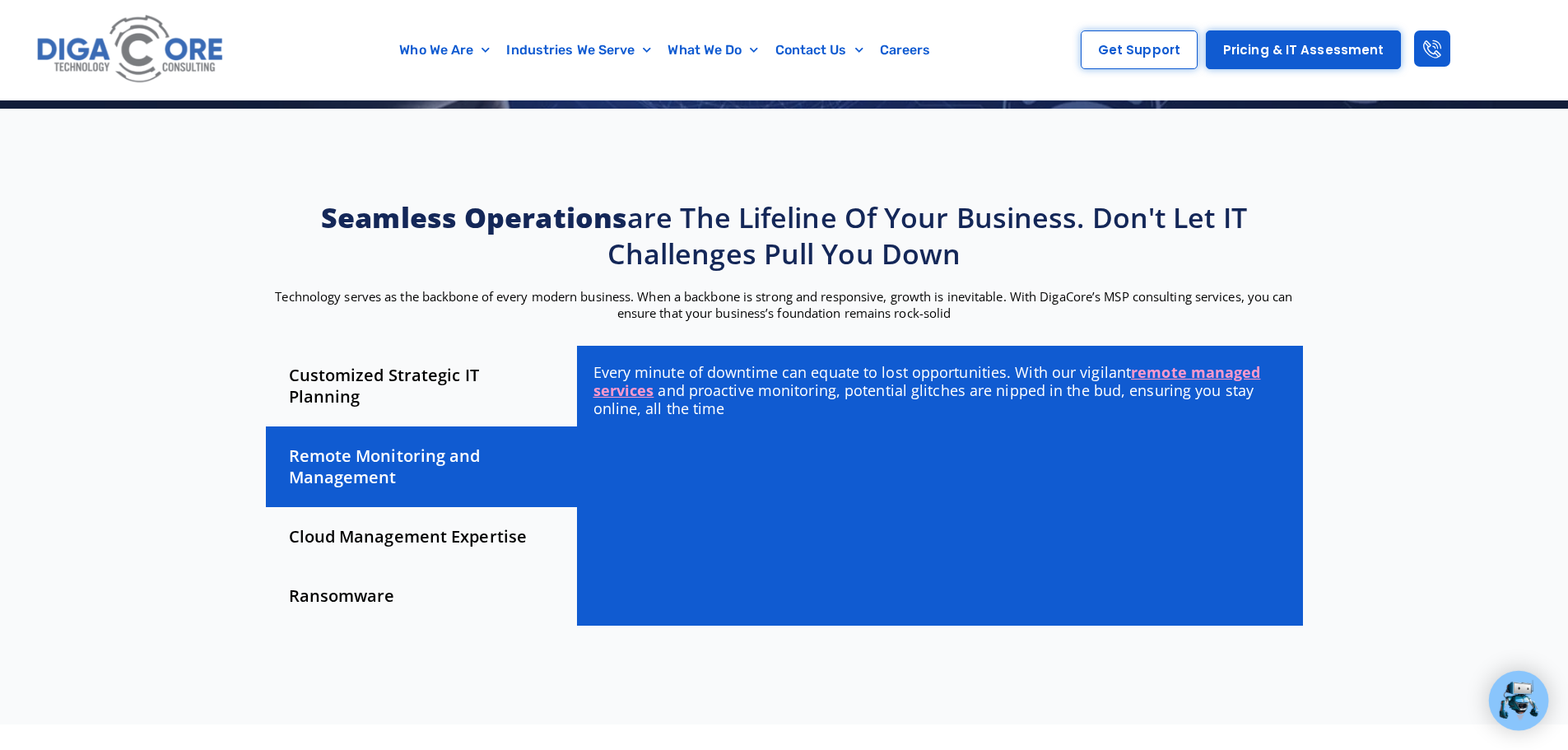
click at [426, 522] on div "Cloud Management Expertise" at bounding box center [421, 537] width 311 height 60
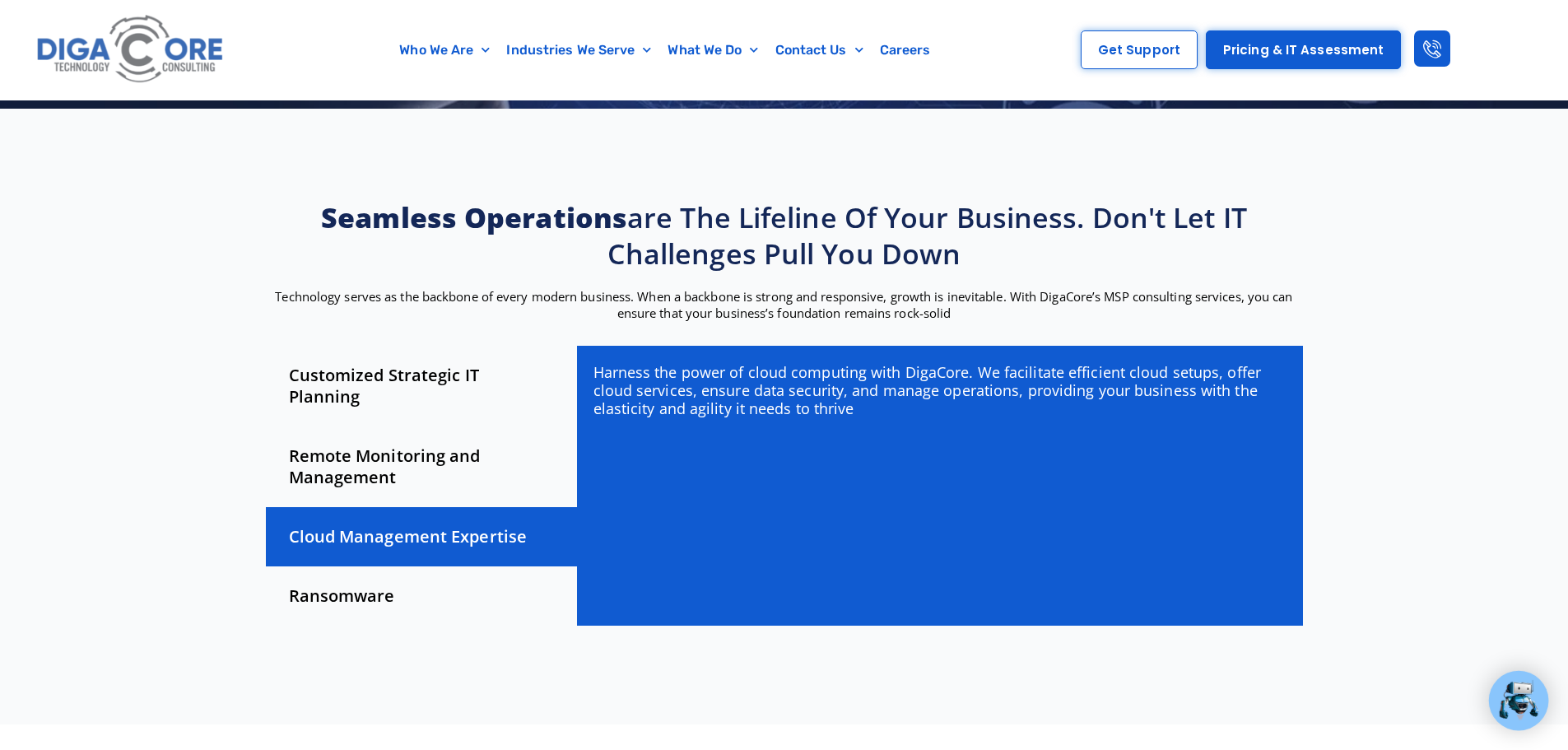
click at [398, 575] on div "Ransomware" at bounding box center [421, 597] width 311 height 60
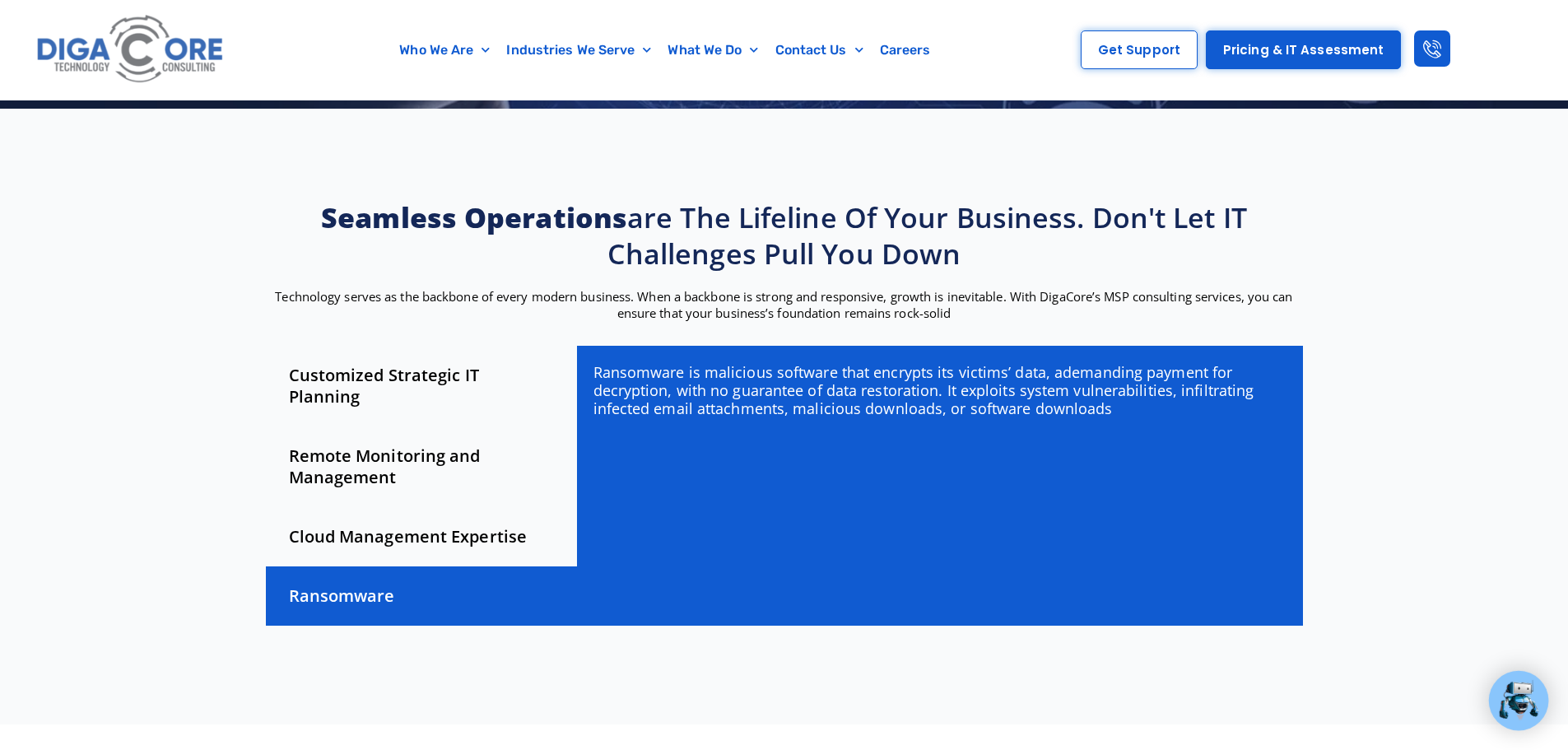
click at [391, 520] on div "Cloud Management Expertise" at bounding box center [421, 537] width 311 height 60
